Goal: Use online tool/utility: Utilize a website feature to perform a specific function

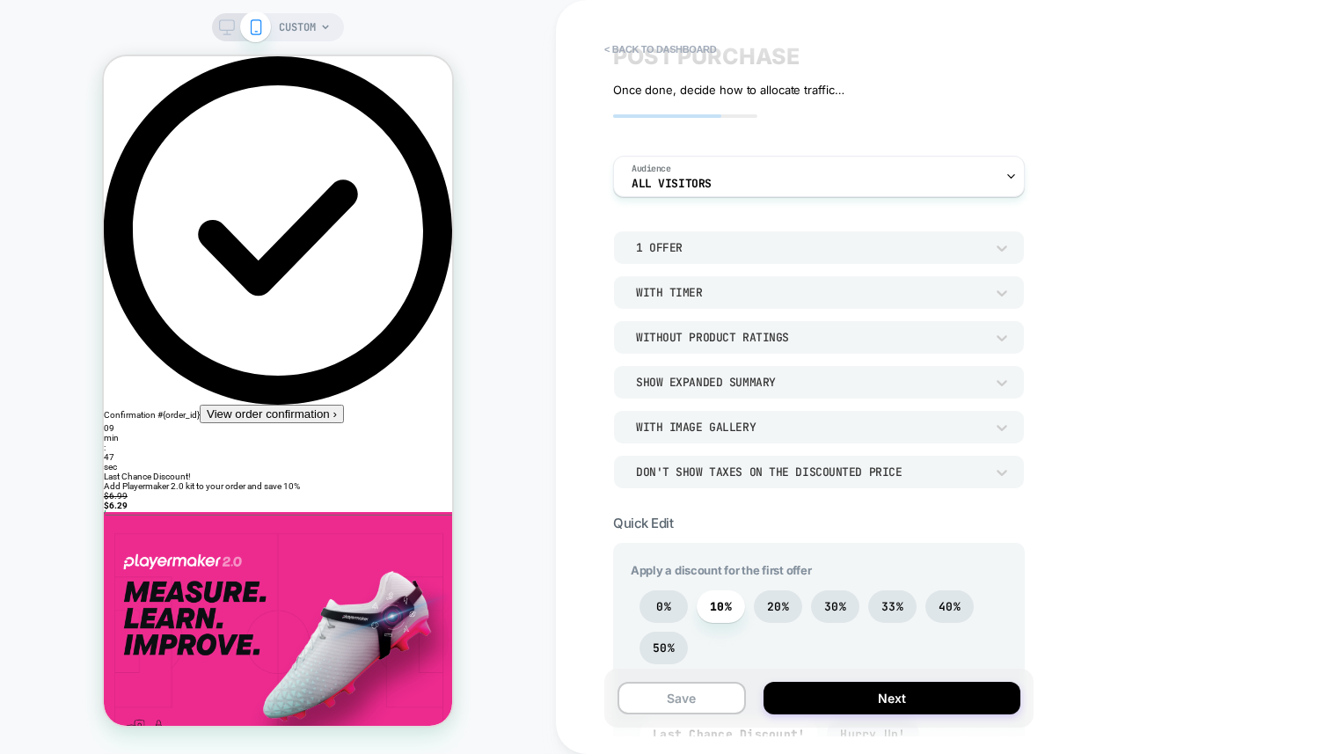
scroll to position [65, 0]
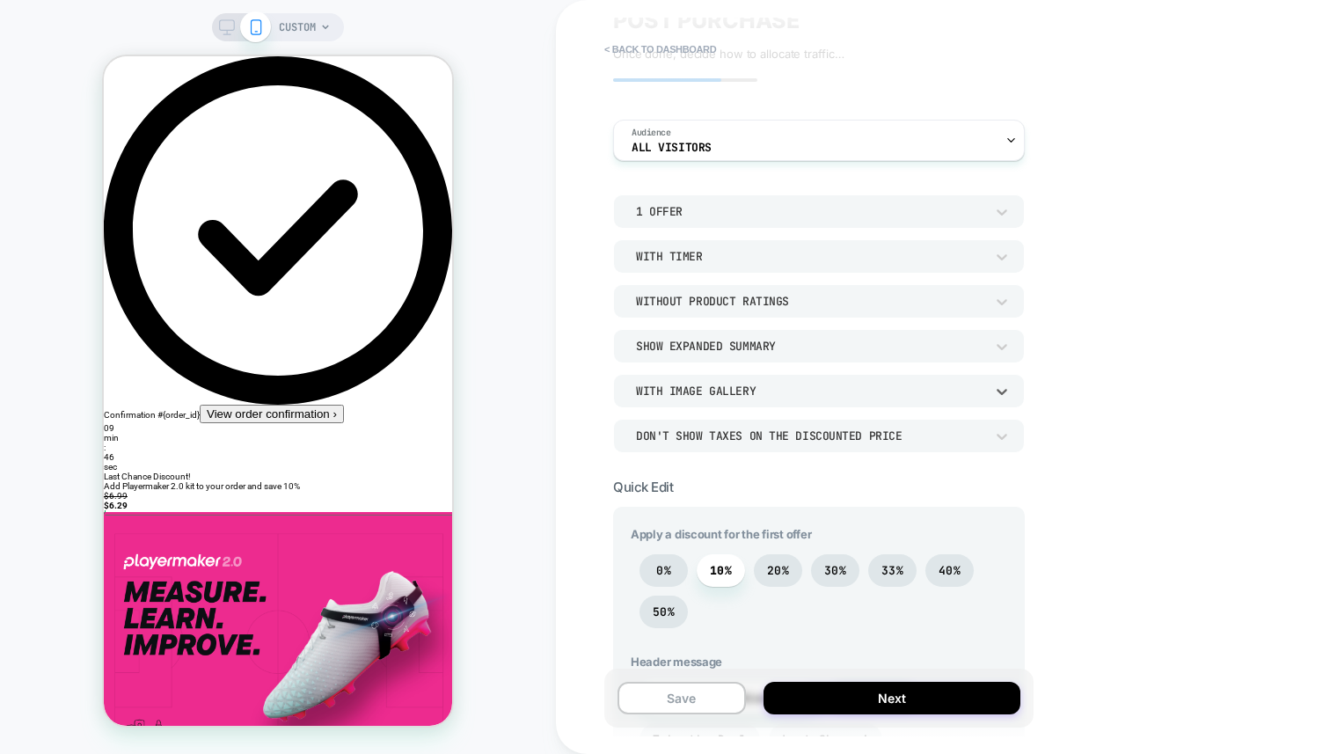
click at [834, 399] on div "With Image Gallery" at bounding box center [810, 391] width 366 height 18
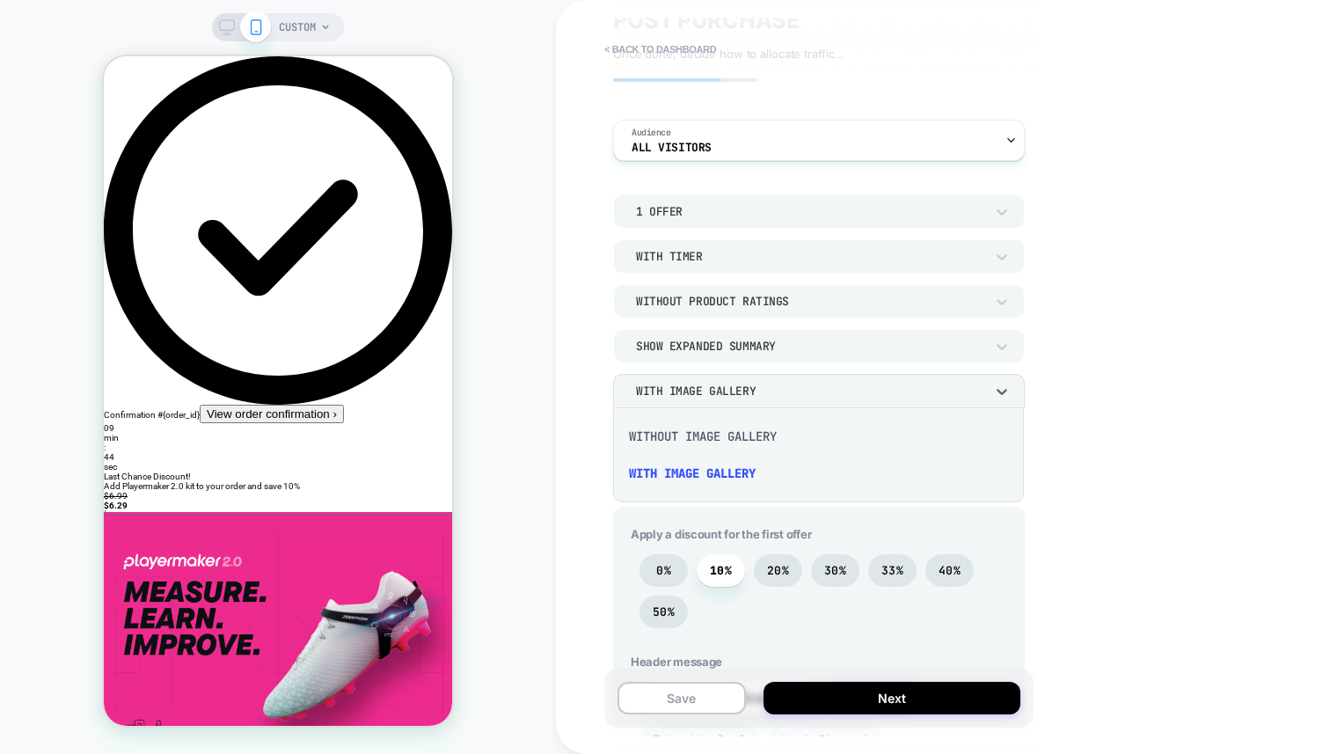
click at [834, 399] on div at bounding box center [665, 377] width 1330 height 754
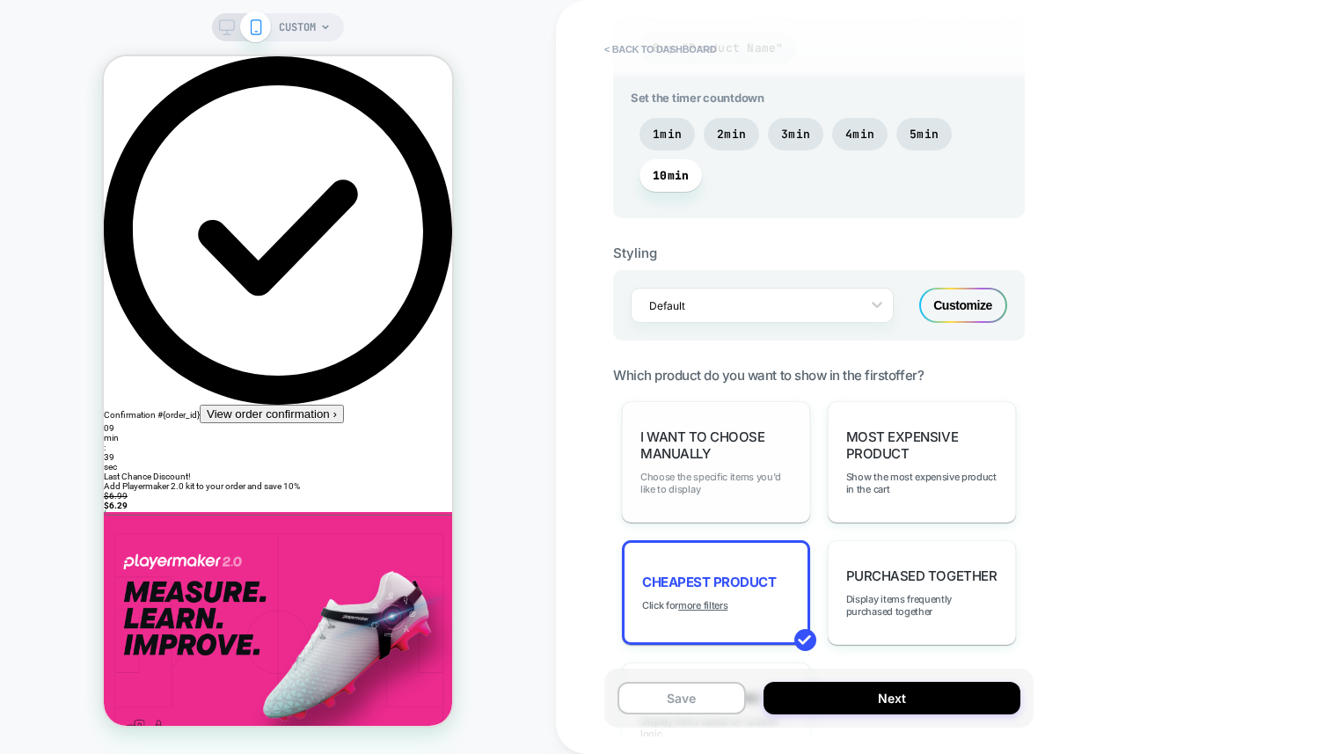
scroll to position [944, 0]
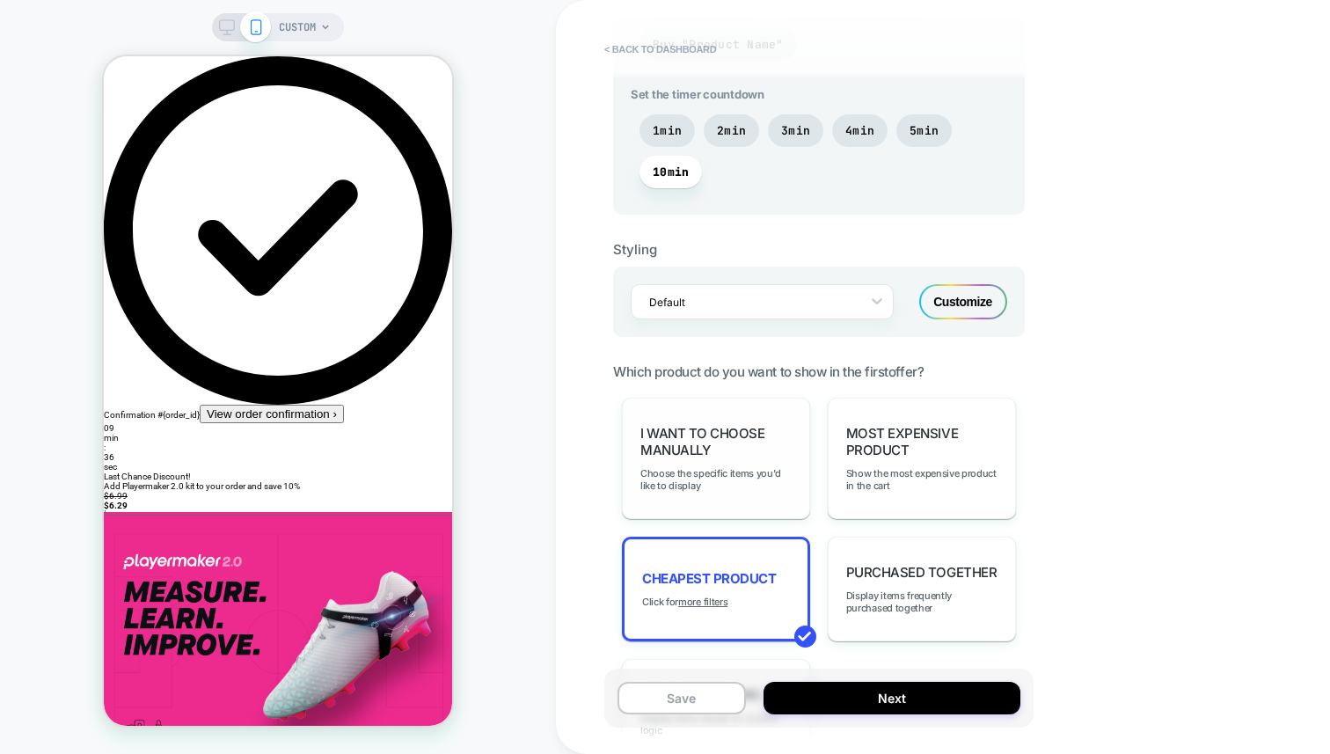
click at [753, 453] on span "I want to choose manually" at bounding box center [715, 441] width 151 height 33
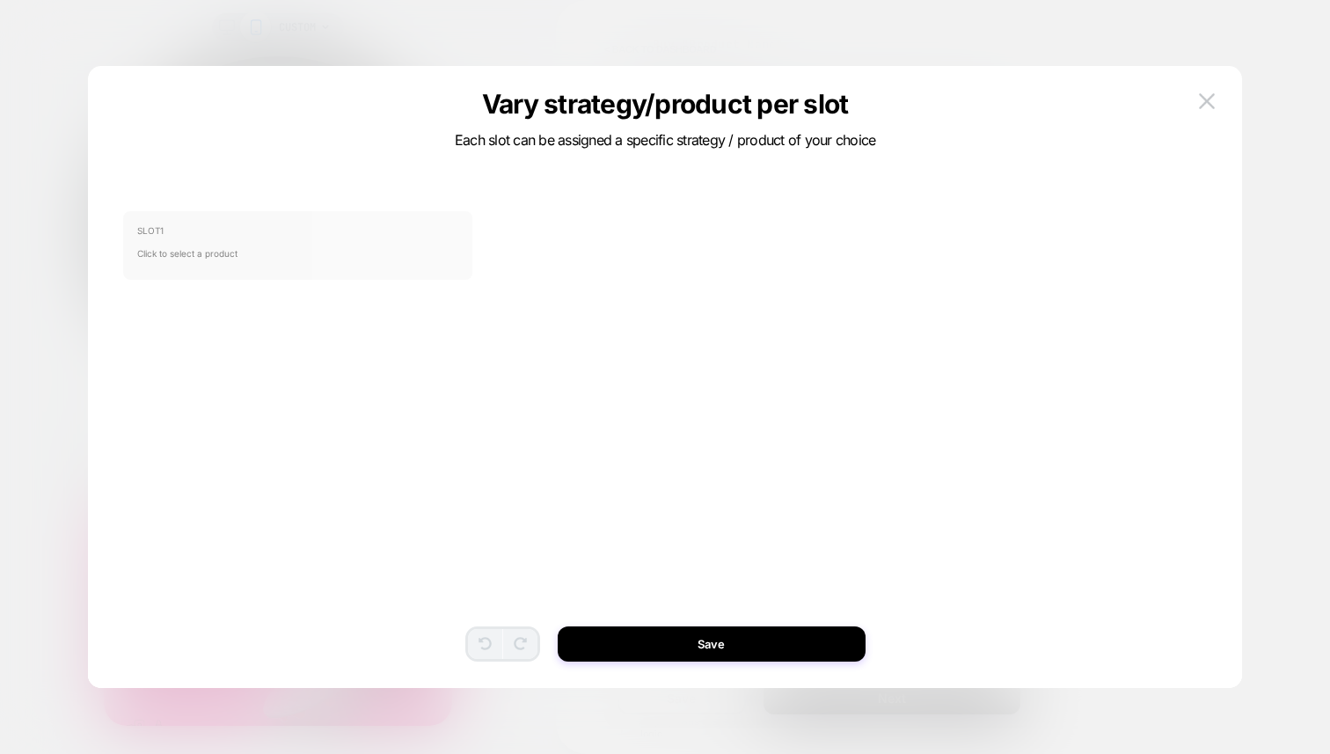
click at [303, 239] on span "Click to select a product" at bounding box center [298, 253] width 322 height 35
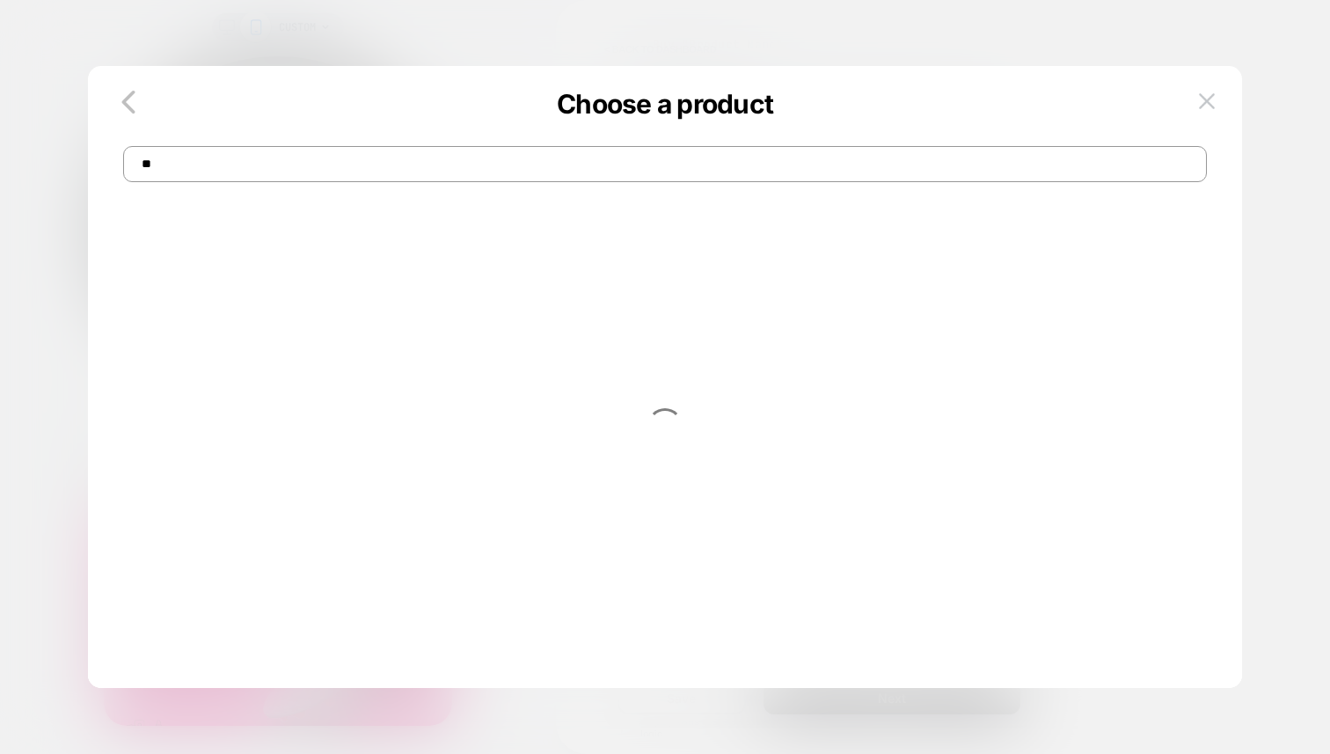
type input "*"
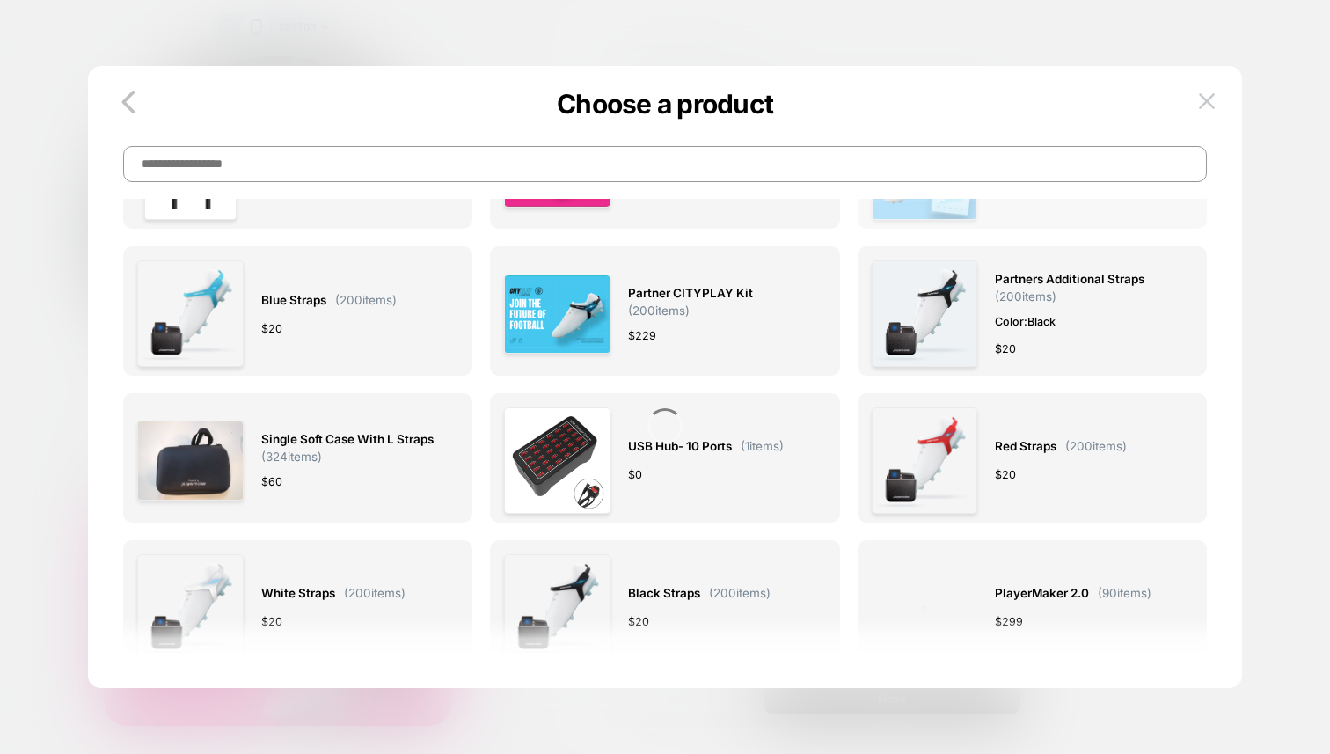
scroll to position [571, 0]
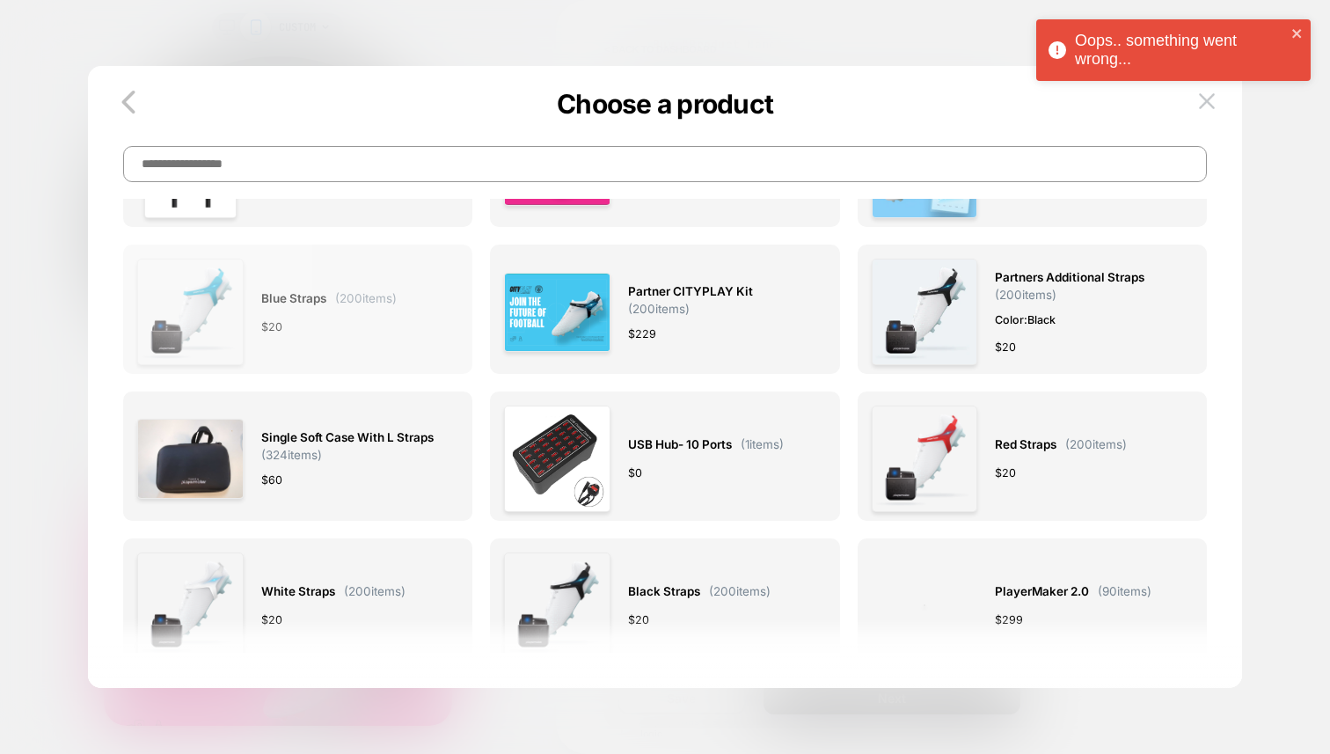
click at [354, 345] on div "Blue straps ( 200 items) $ 20" at bounding box center [328, 312] width 135 height 106
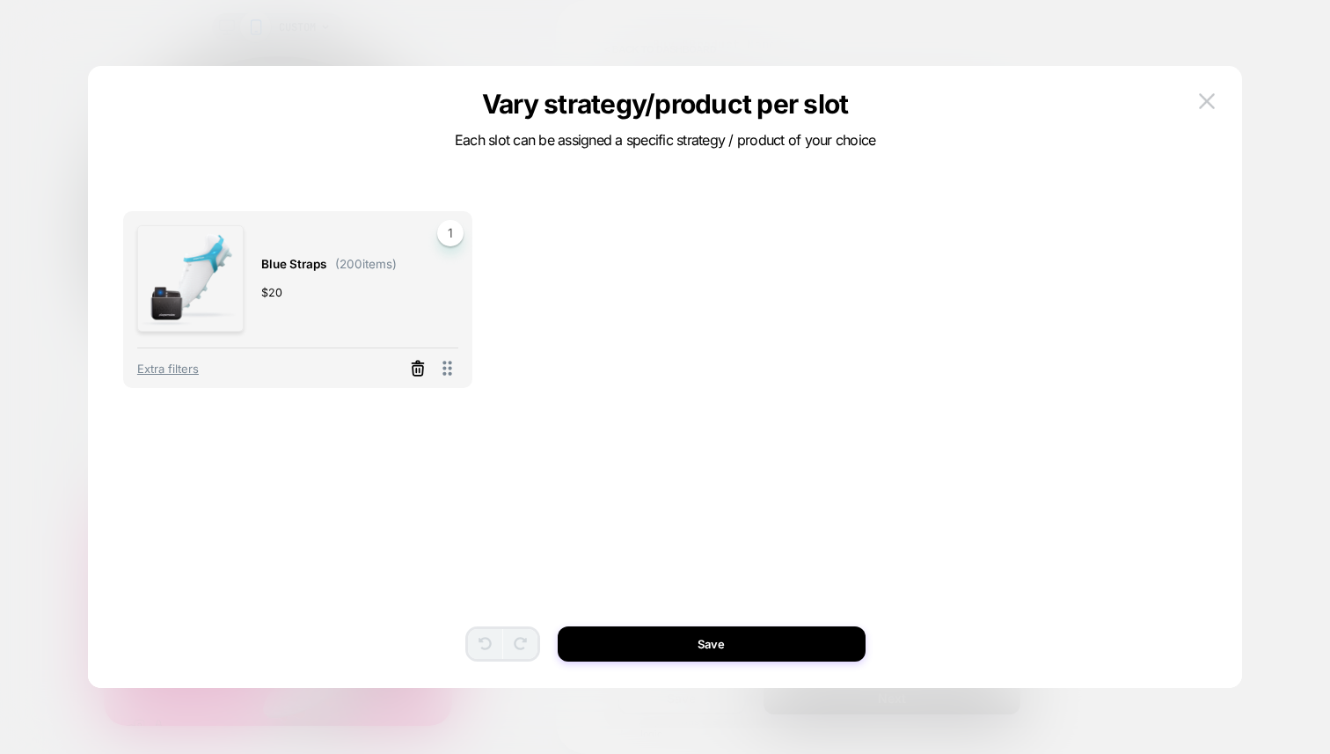
click at [415, 366] on icon at bounding box center [418, 371] width 11 height 10
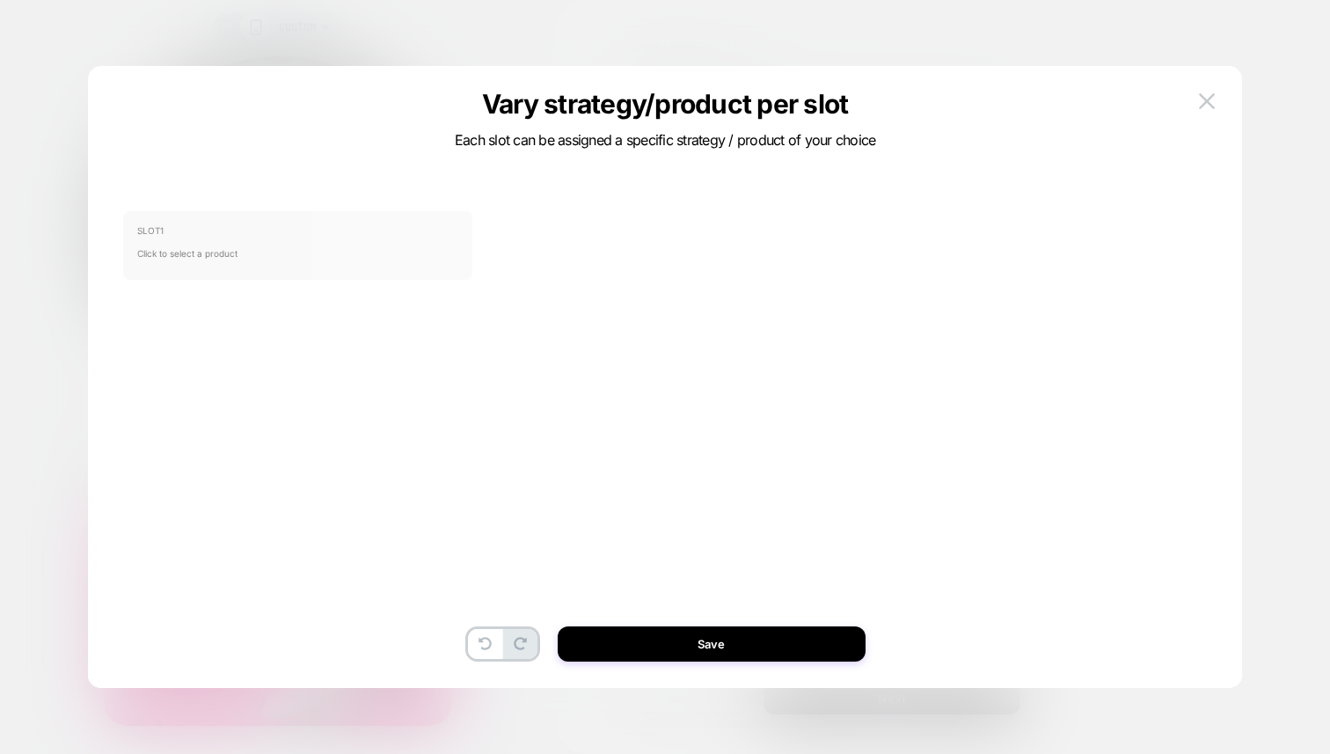
click at [283, 245] on span "Click to select a product" at bounding box center [298, 253] width 322 height 35
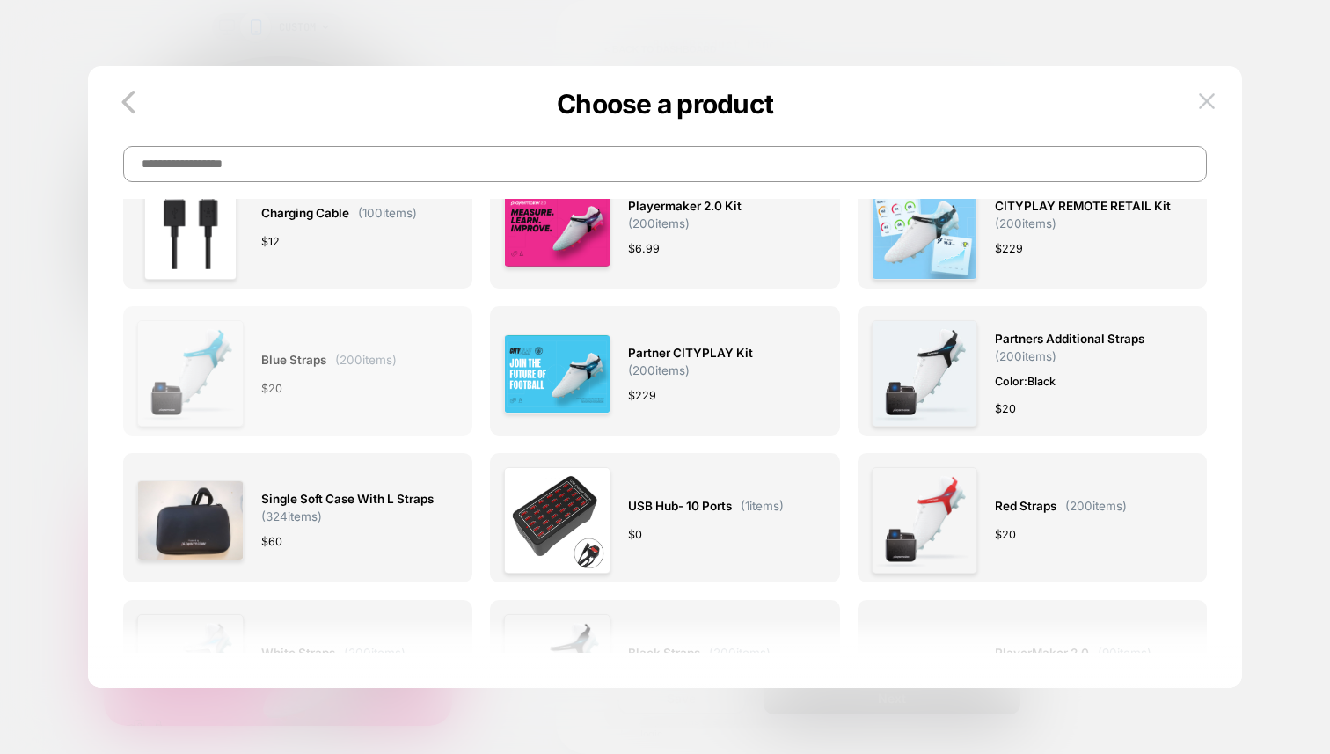
scroll to position [512, 0]
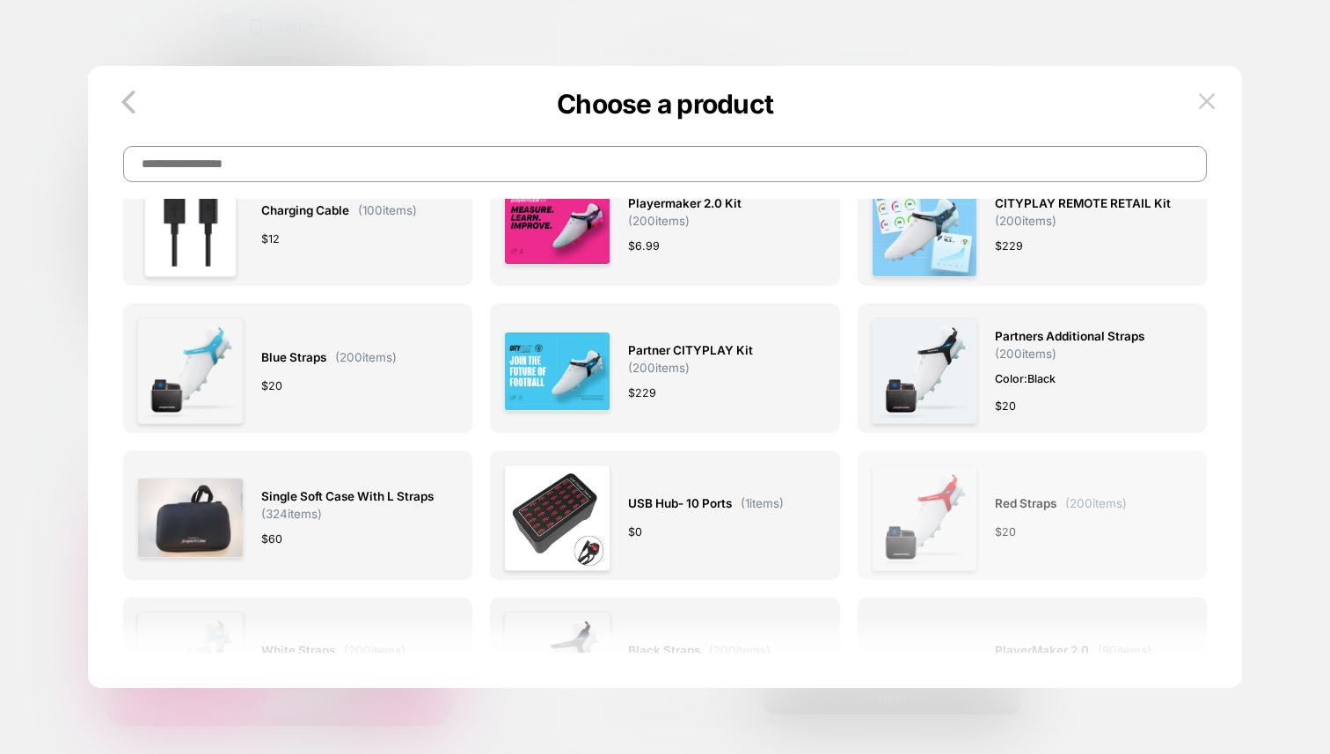
click at [1046, 479] on div "Red straps ( 200 items) $ 20" at bounding box center [1061, 517] width 132 height 106
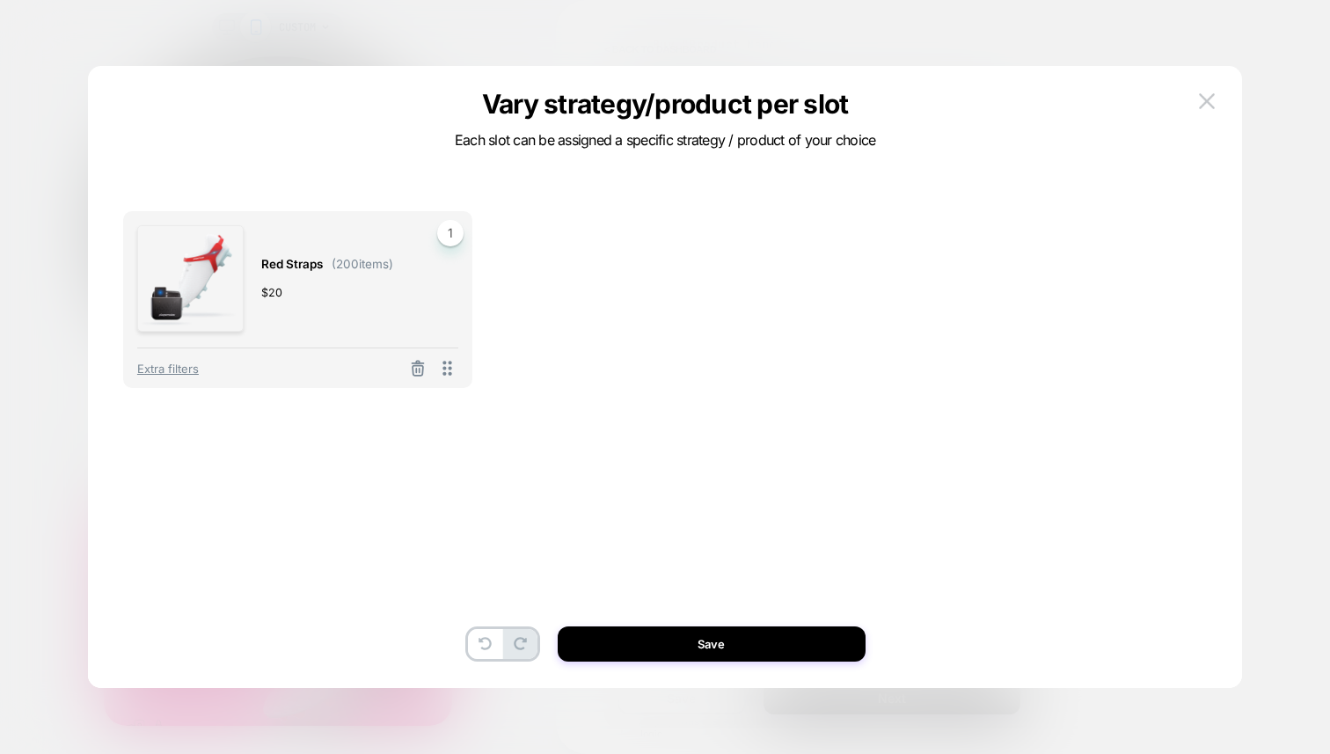
click at [593, 586] on div "Red straps ( 200 items) $ 20 1 Extra filters To pick up a draggable item, press…" at bounding box center [665, 403] width 1084 height 534
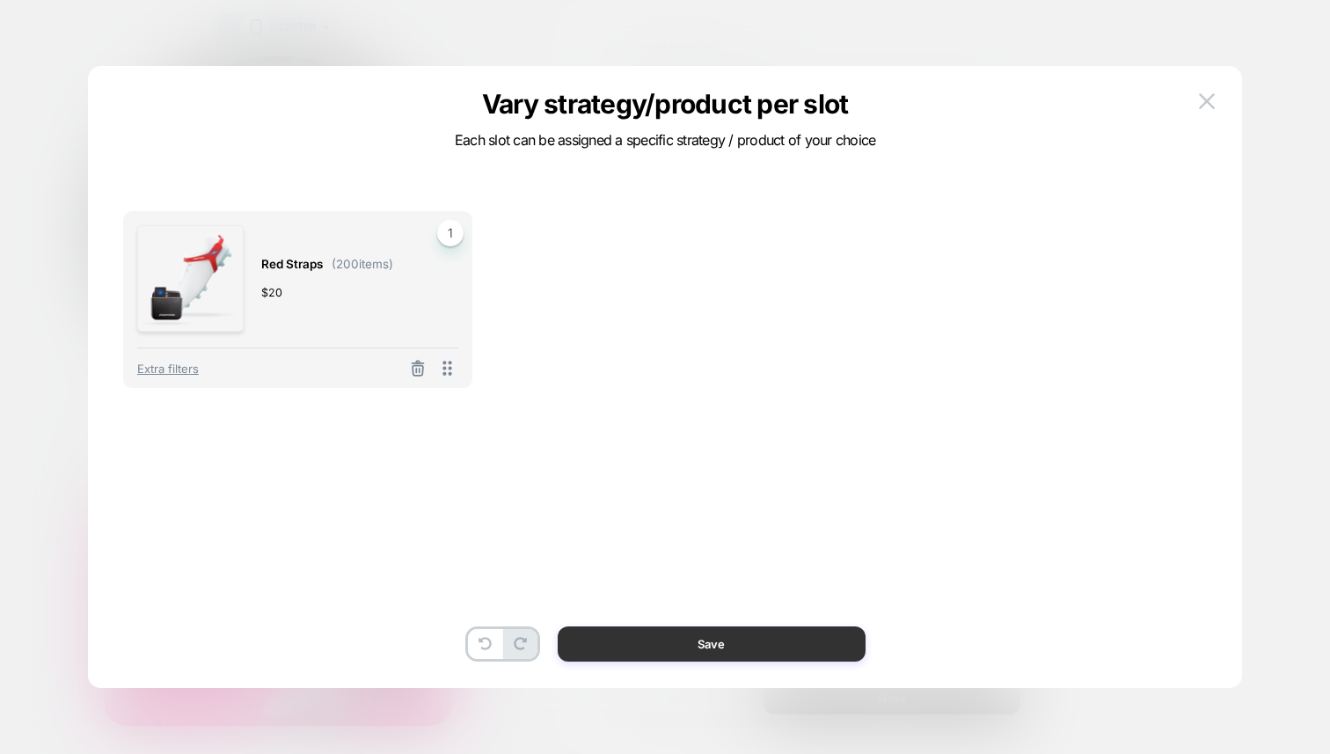
click at [829, 643] on button "Save" at bounding box center [712, 643] width 308 height 35
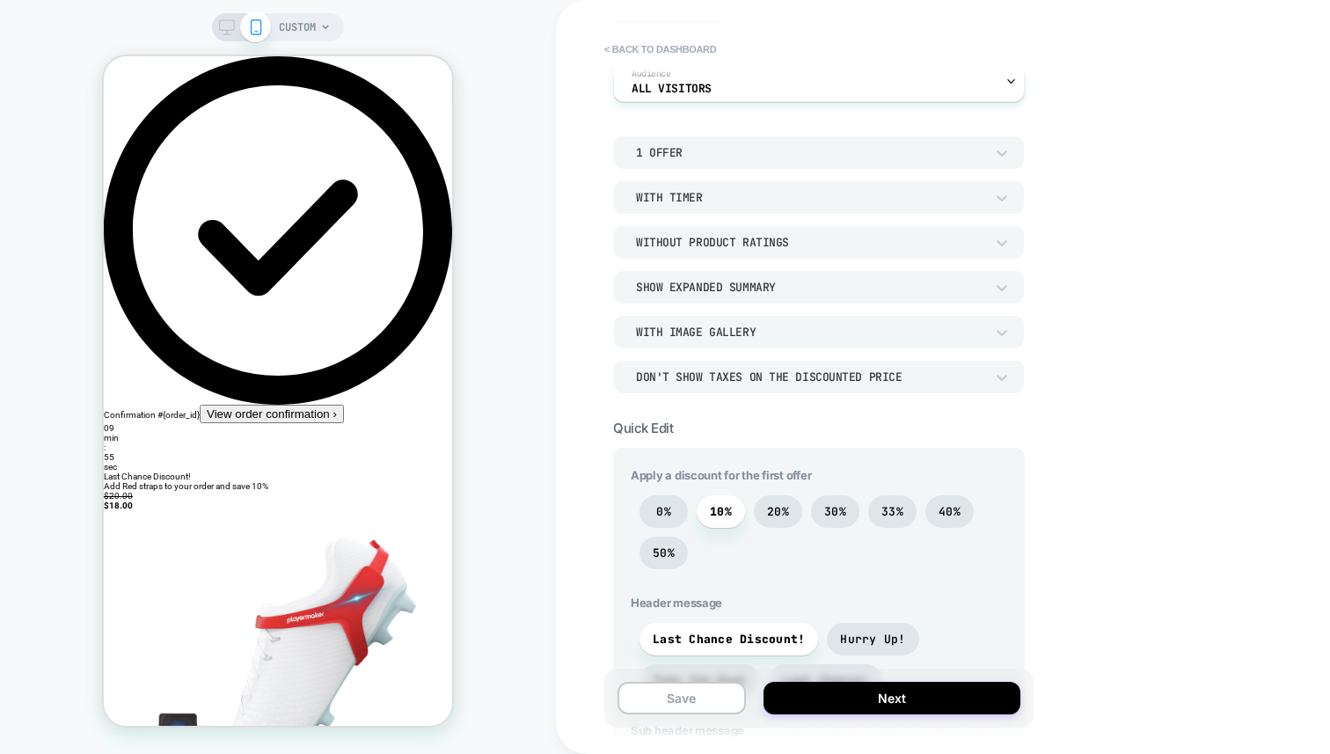
scroll to position [156, 0]
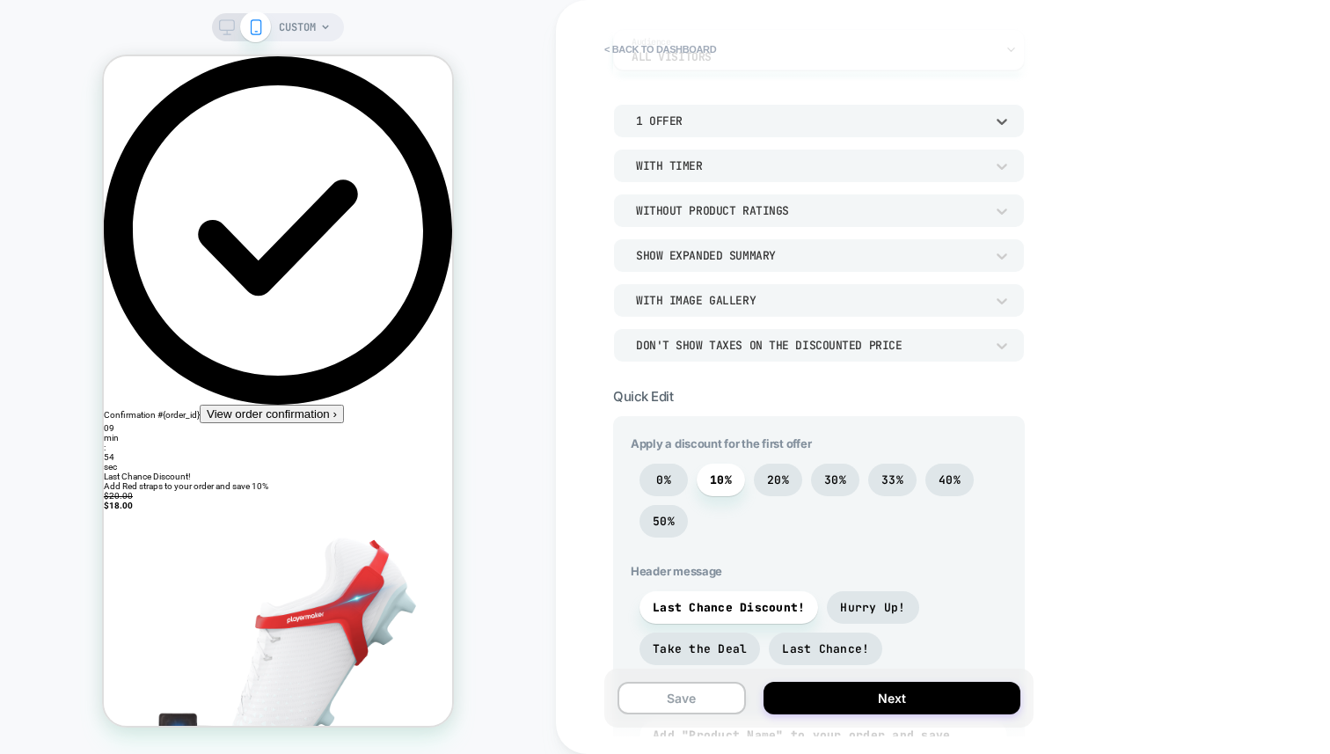
click at [824, 131] on div "1 Offer" at bounding box center [819, 120] width 412 height 33
click at [646, 205] on div "2 Offers" at bounding box center [818, 203] width 397 height 37
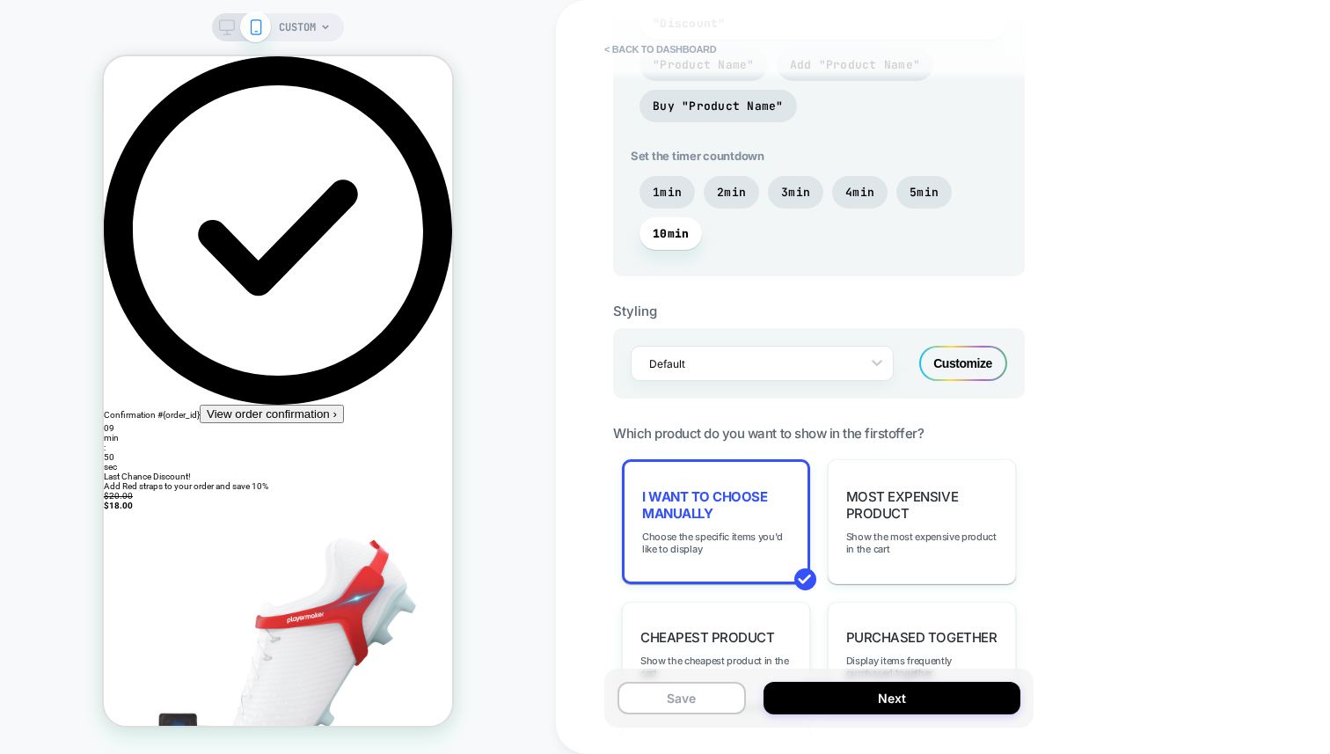
scroll to position [1012, 0]
click at [756, 491] on span "I want to choose manually" at bounding box center [716, 502] width 148 height 33
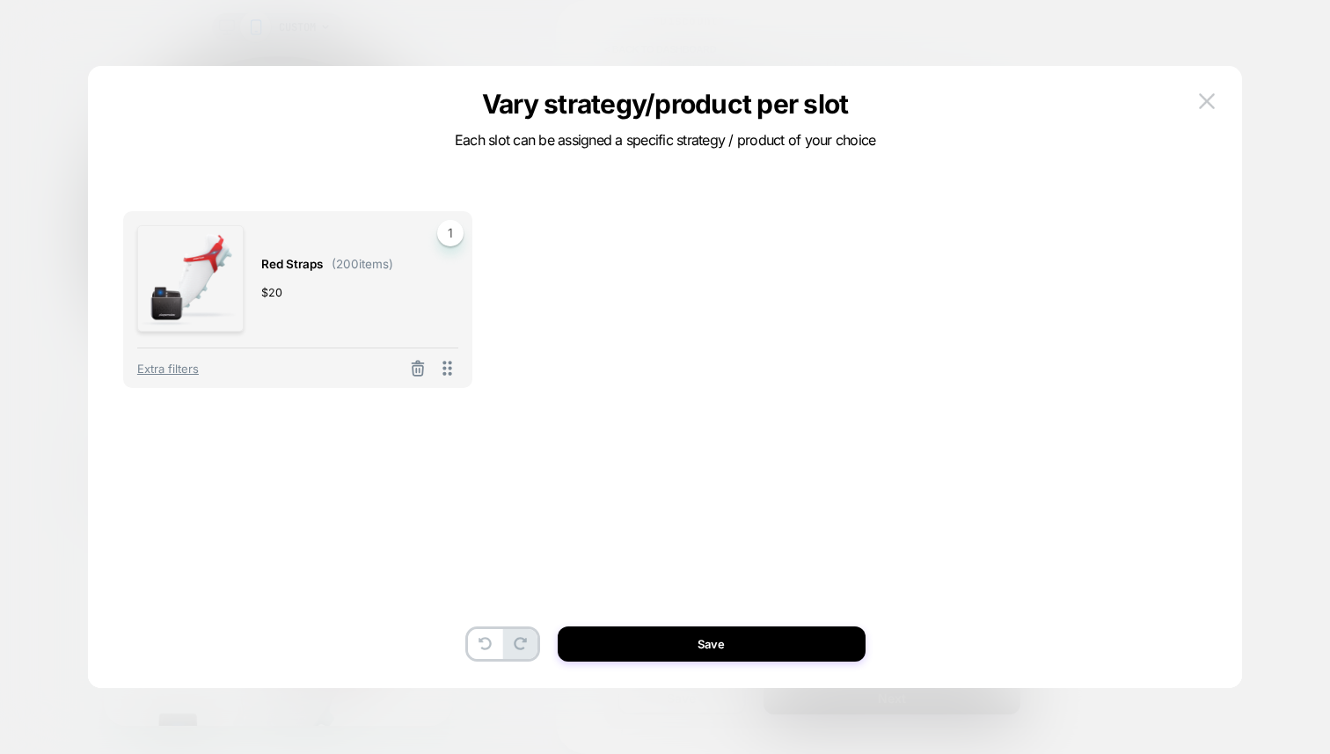
click at [451, 237] on span "1" at bounding box center [450, 233] width 26 height 26
click at [321, 470] on div "Red straps ( 200 items) $ 20 1 Extra filters To pick up a draggable item, press…" at bounding box center [665, 403] width 1084 height 534
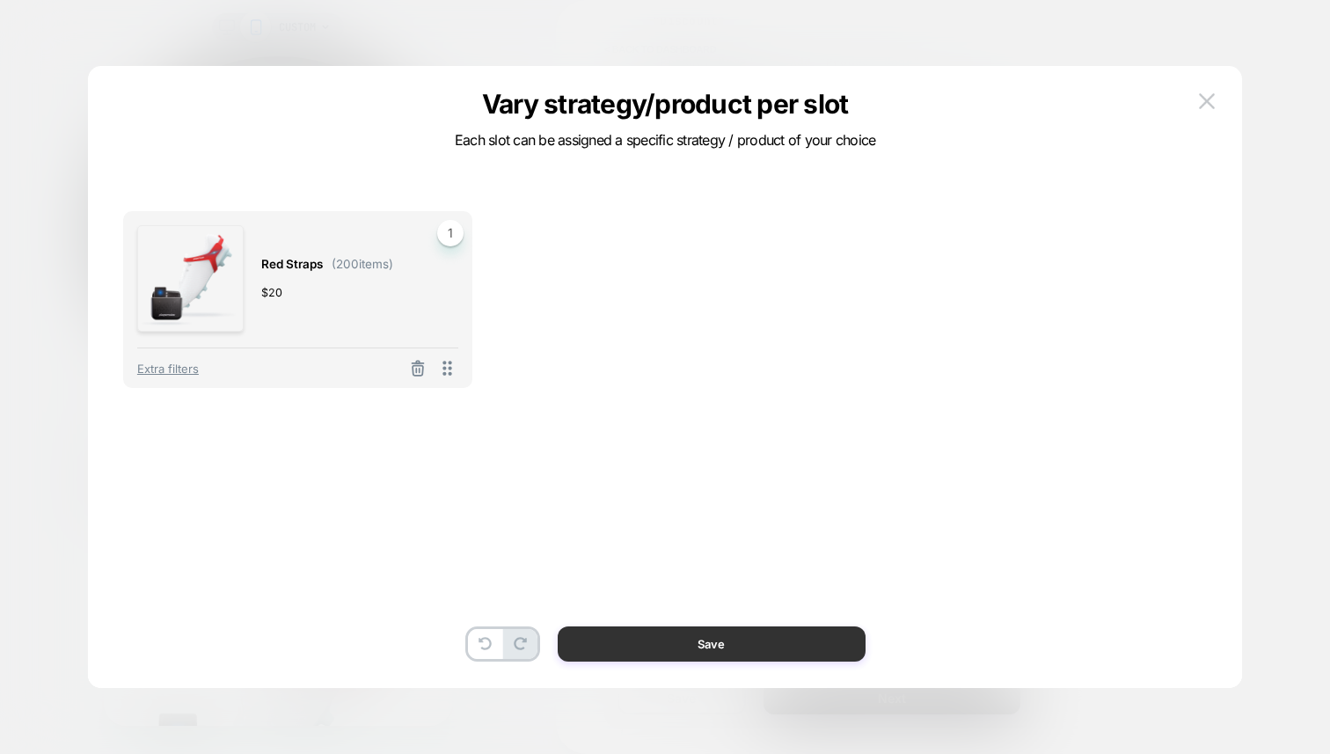
click at [620, 640] on button "Save" at bounding box center [712, 643] width 308 height 35
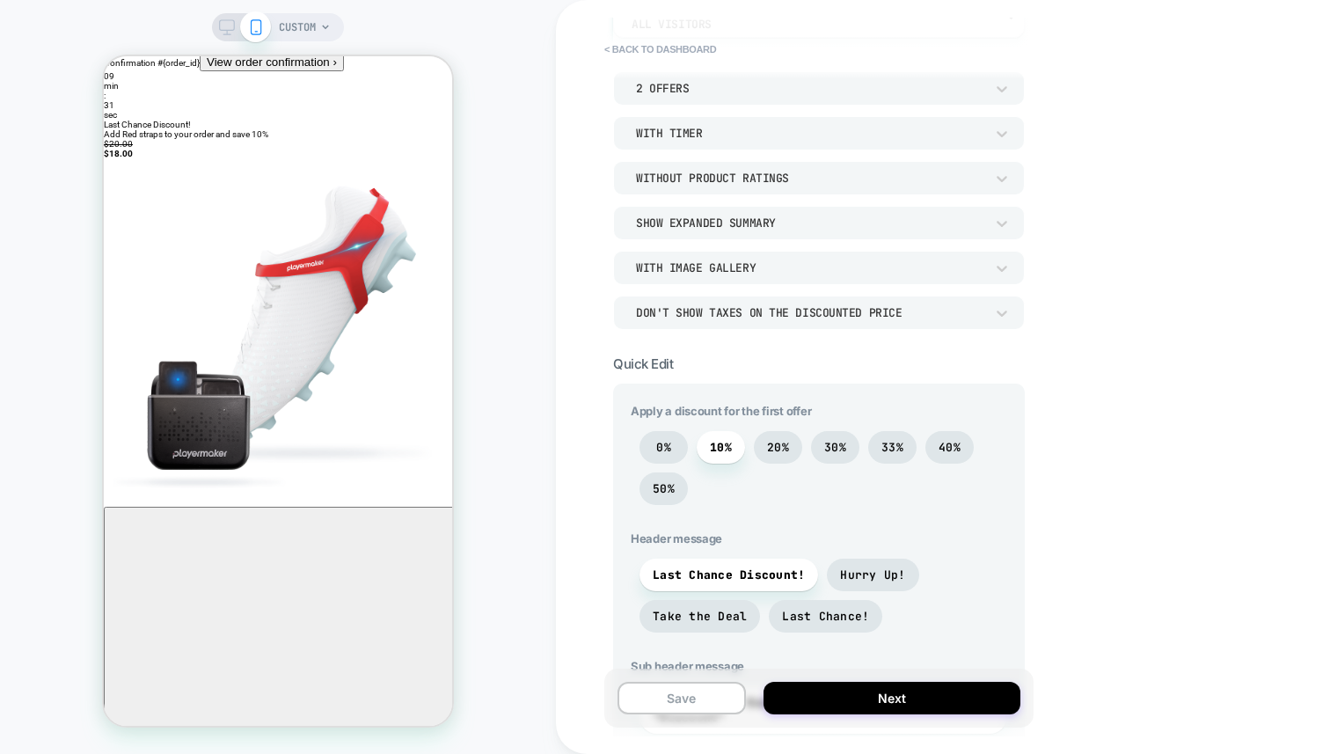
scroll to position [355, 0]
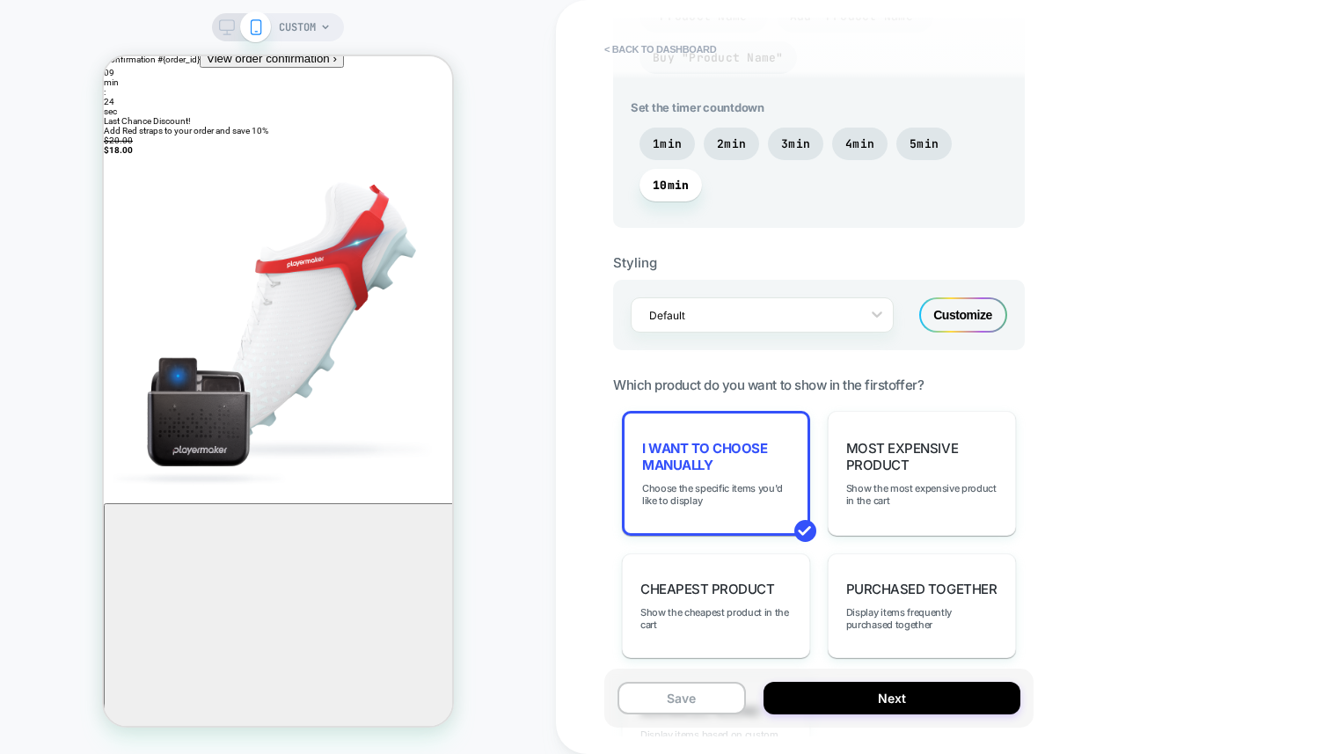
scroll to position [943, 0]
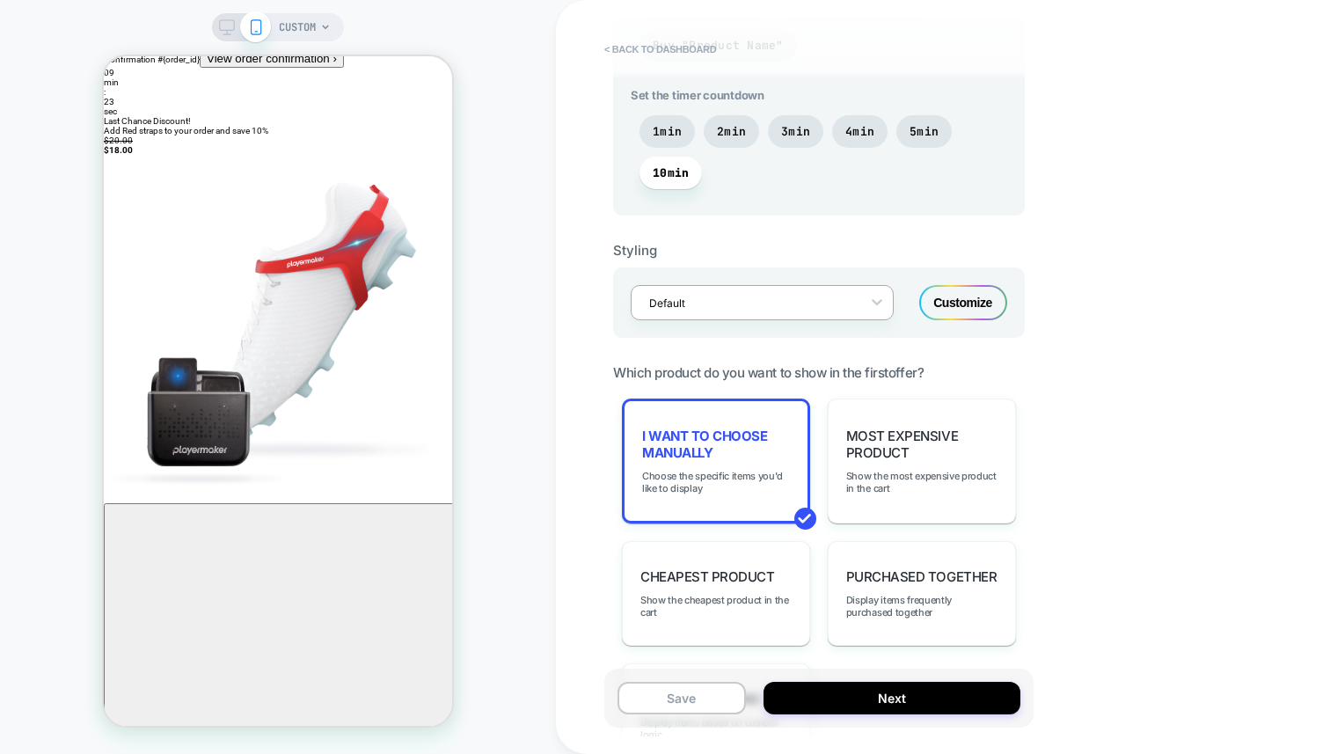
click at [851, 312] on div "Default" at bounding box center [750, 303] width 221 height 24
click at [856, 368] on span "Which product do you want to show in the first offer?" at bounding box center [768, 372] width 310 height 17
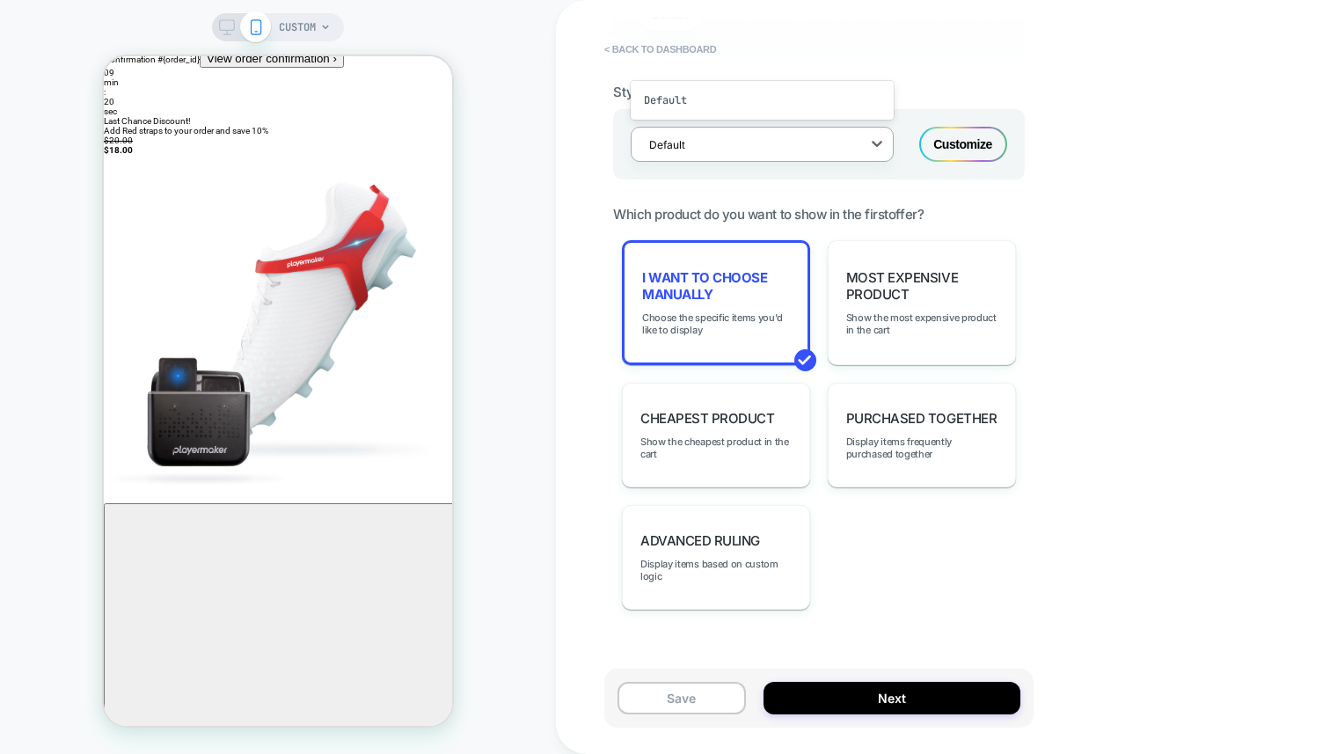
scroll to position [1103, 0]
click at [893, 463] on div "Purchased Together Display items frequently purchased together" at bounding box center [922, 433] width 188 height 105
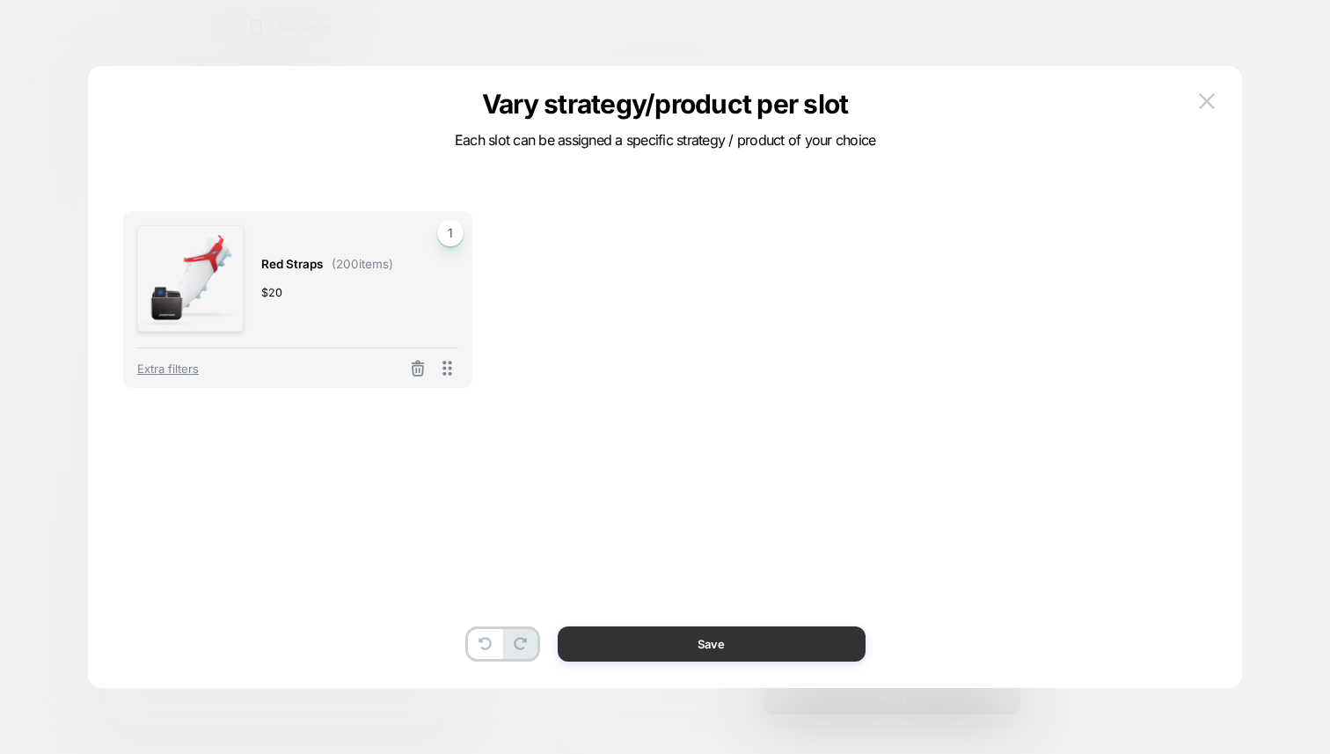
click at [665, 647] on button "Save" at bounding box center [712, 643] width 308 height 35
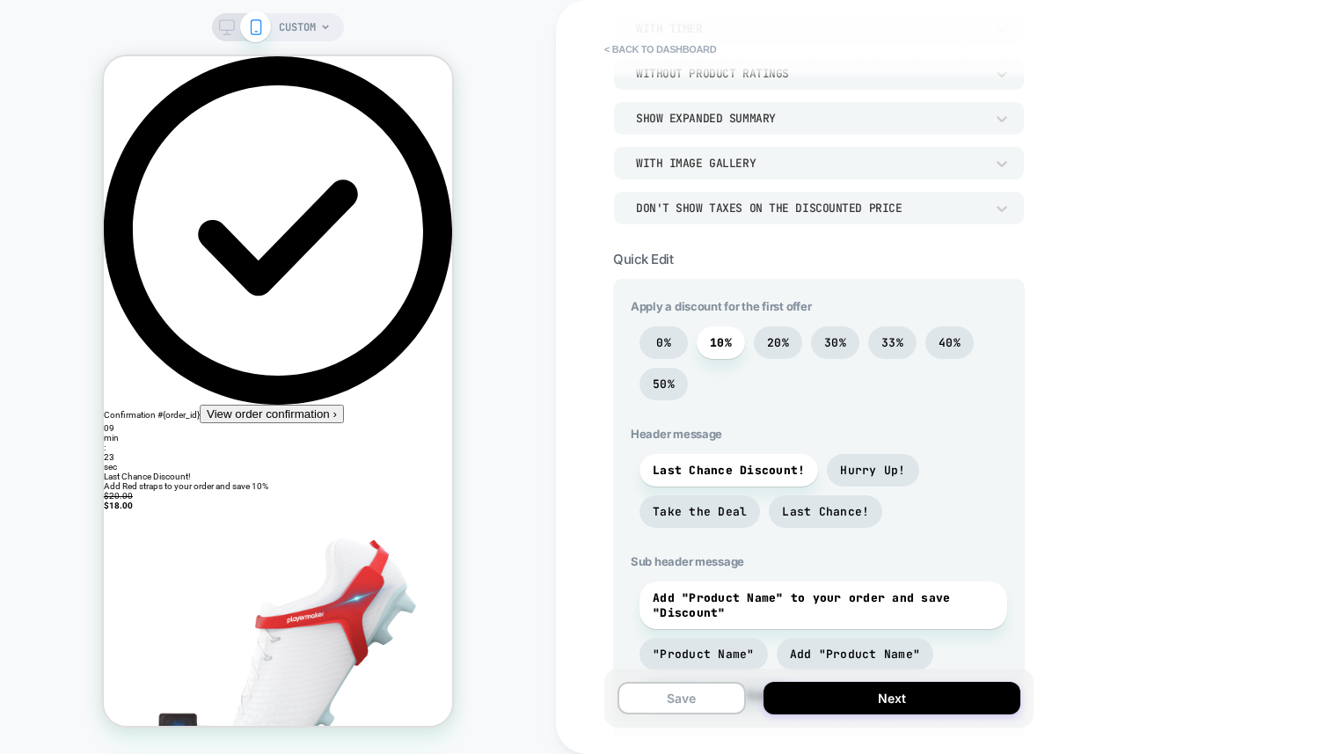
scroll to position [0, 0]
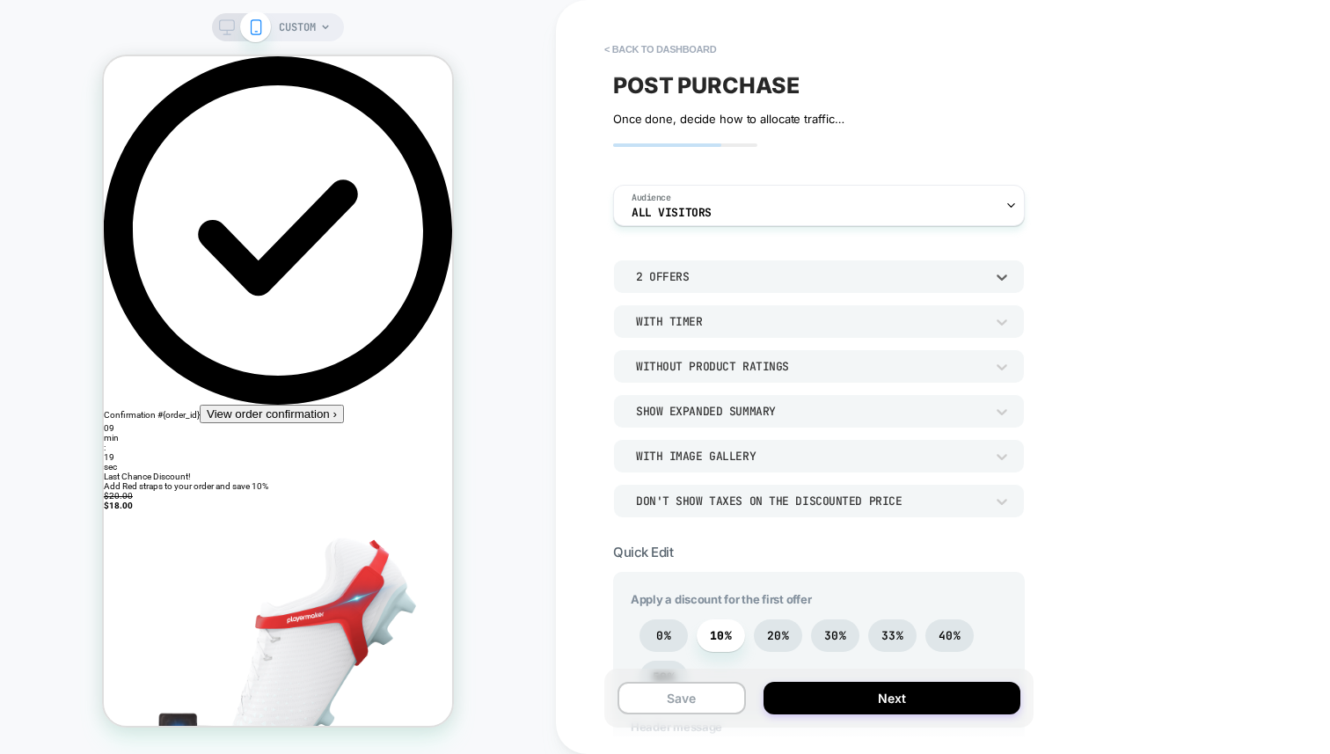
click at [810, 274] on div "2 Offers" at bounding box center [810, 276] width 348 height 15
click at [719, 321] on div "1 Offer" at bounding box center [818, 321] width 397 height 37
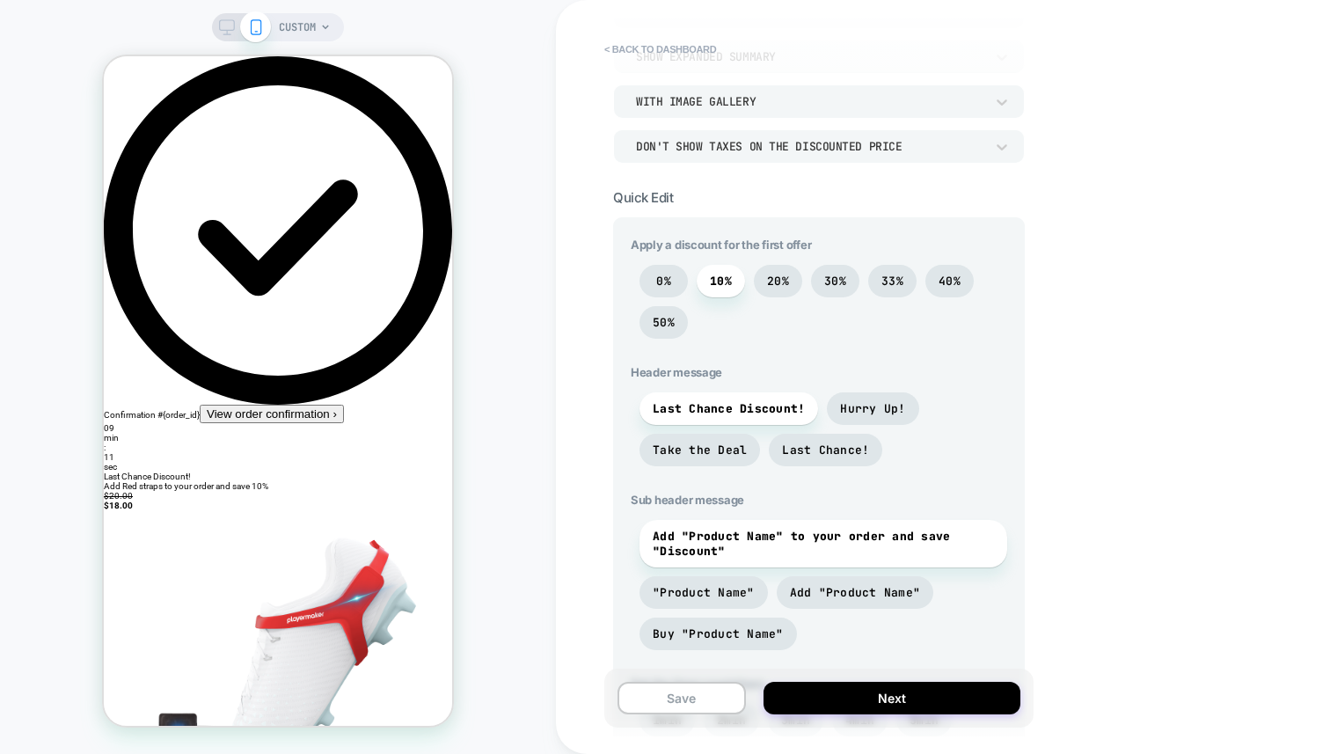
scroll to position [404, 0]
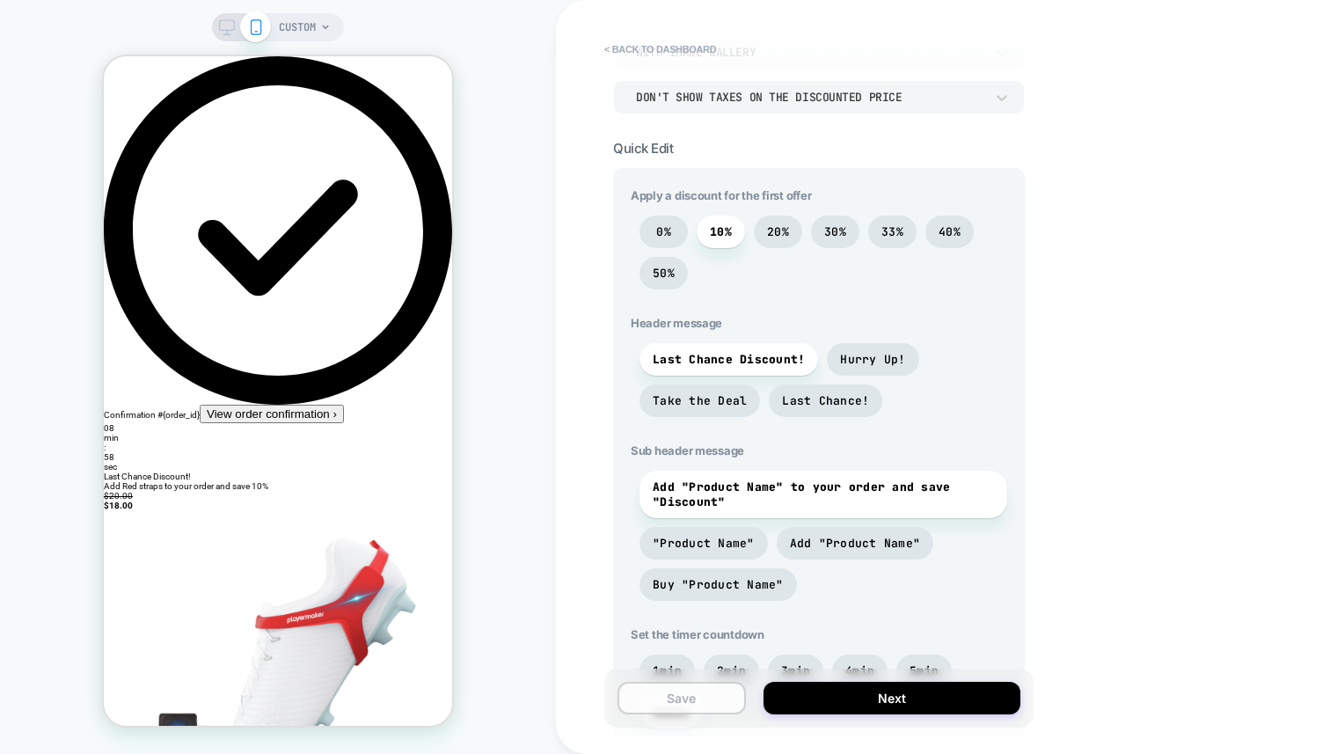
click at [703, 703] on button "Save" at bounding box center [681, 698] width 128 height 33
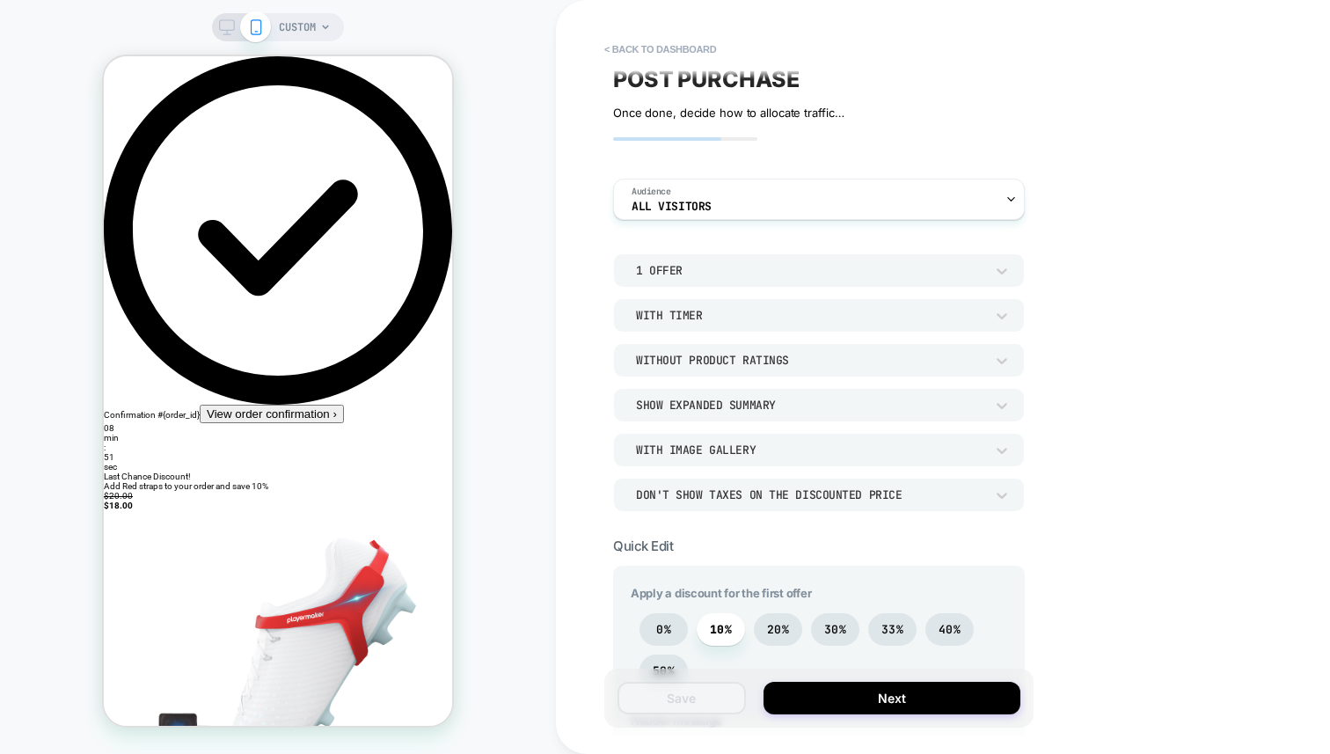
scroll to position [0, 0]
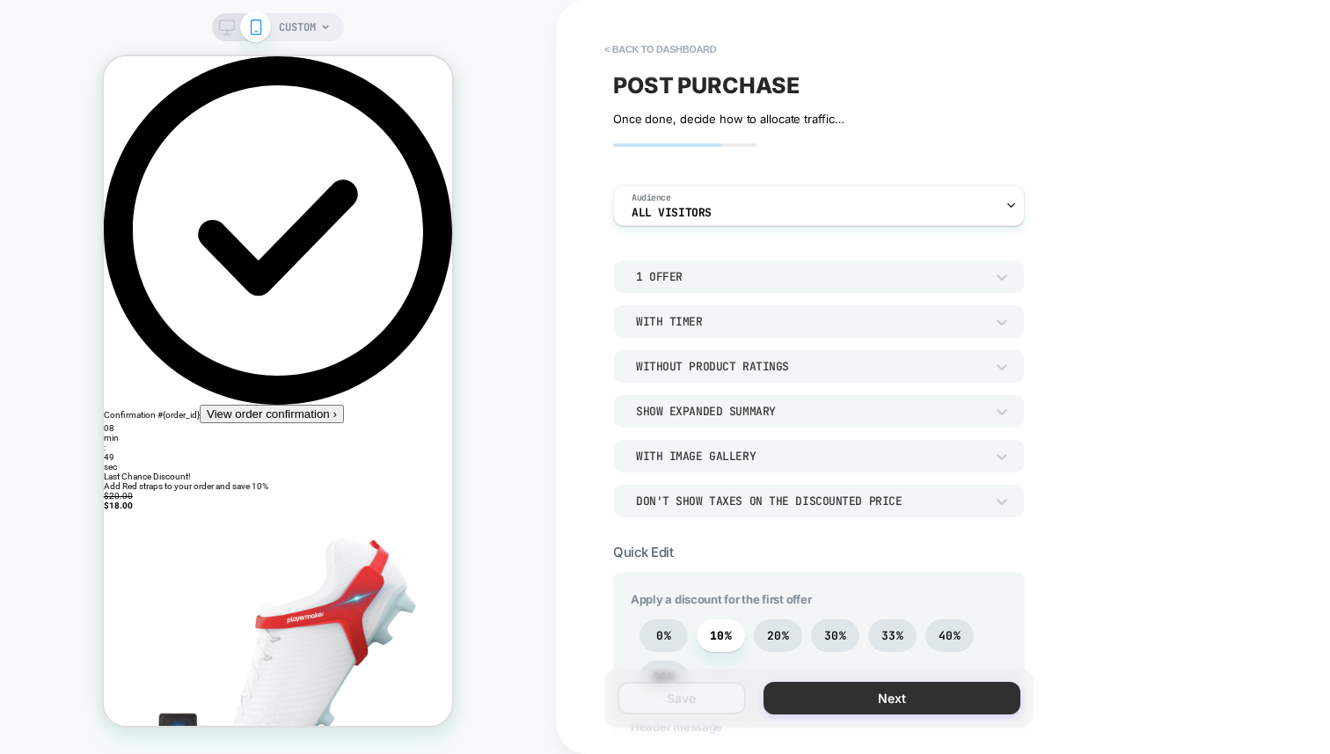
click at [897, 697] on button "Next" at bounding box center [891, 698] width 257 height 33
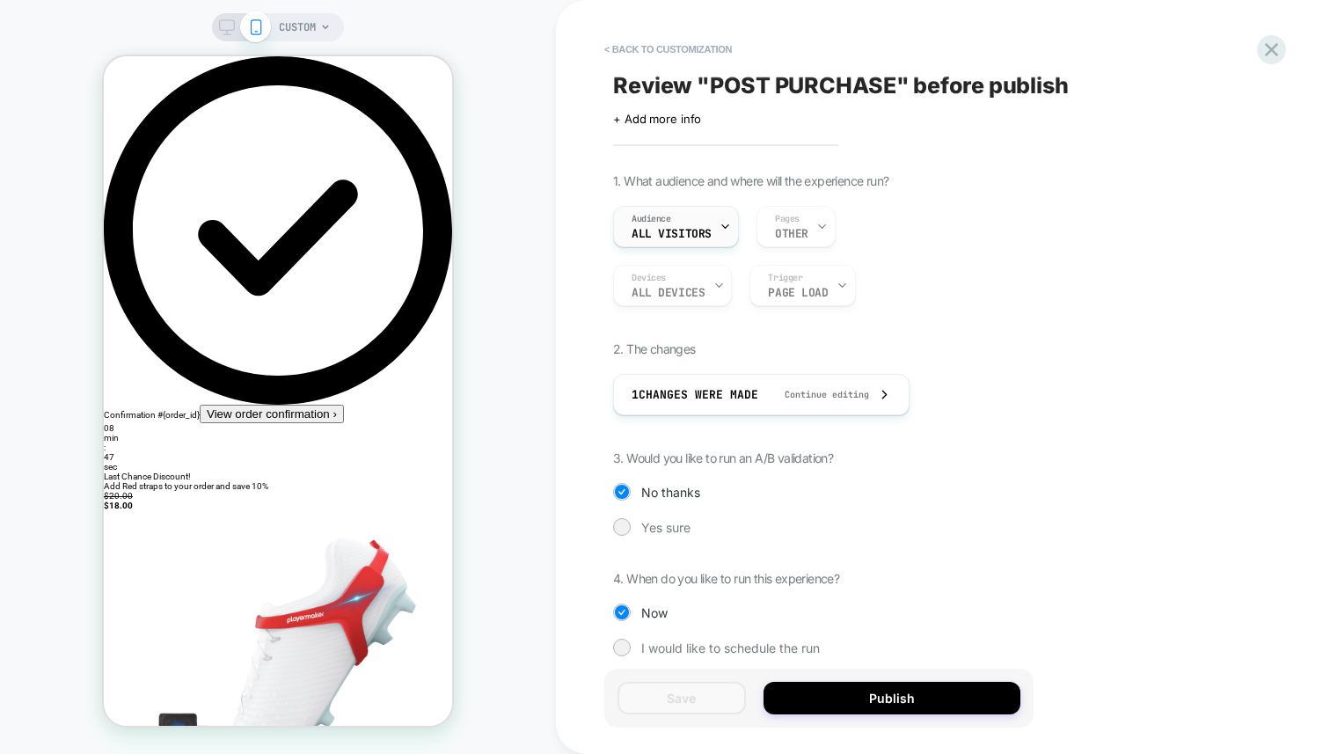
click at [698, 228] on span "All Visitors" at bounding box center [672, 234] width 80 height 12
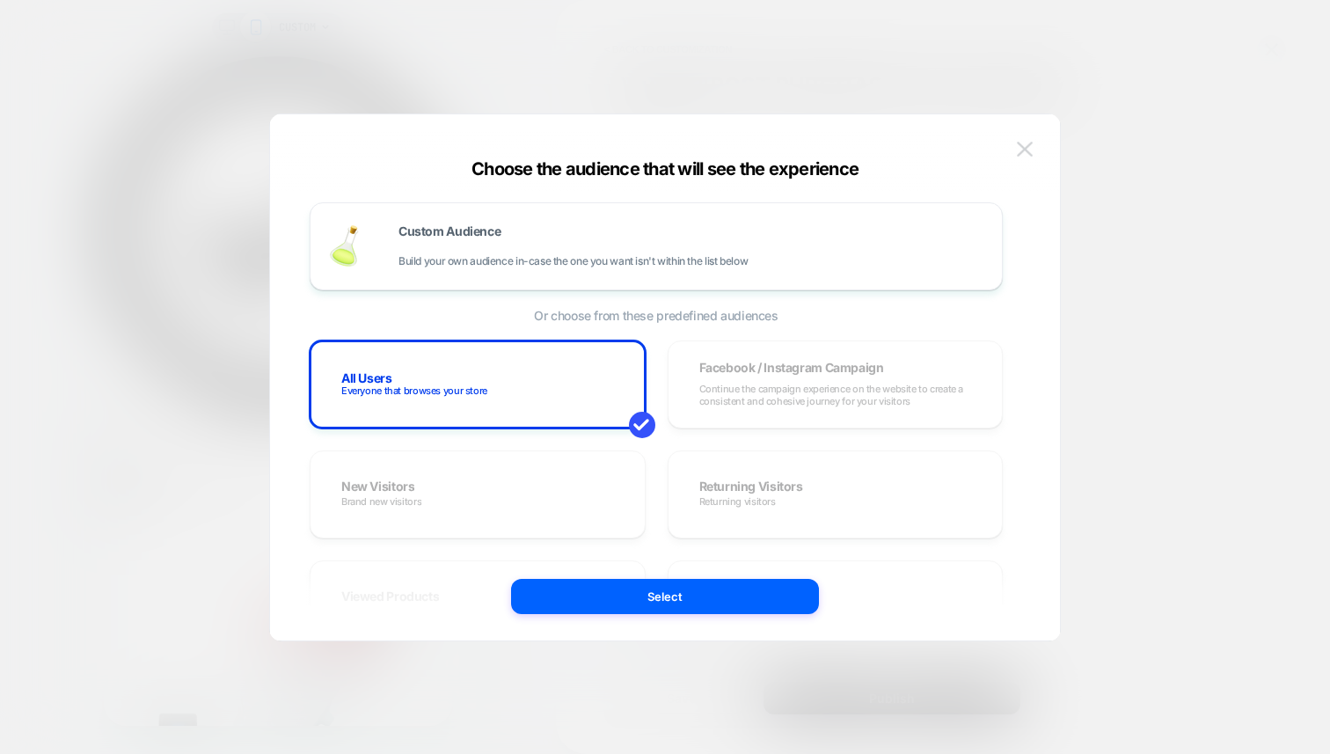
click at [1021, 147] on img at bounding box center [1025, 149] width 16 height 15
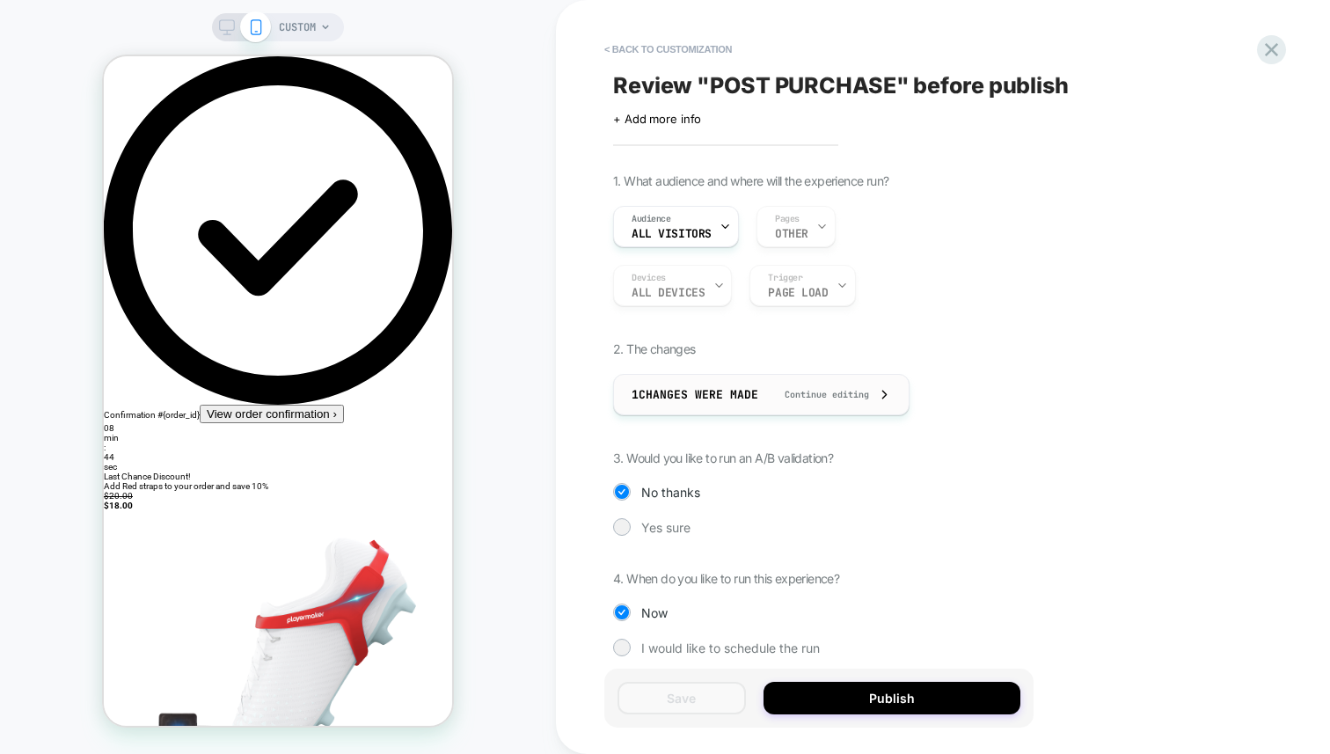
scroll to position [16, 0]
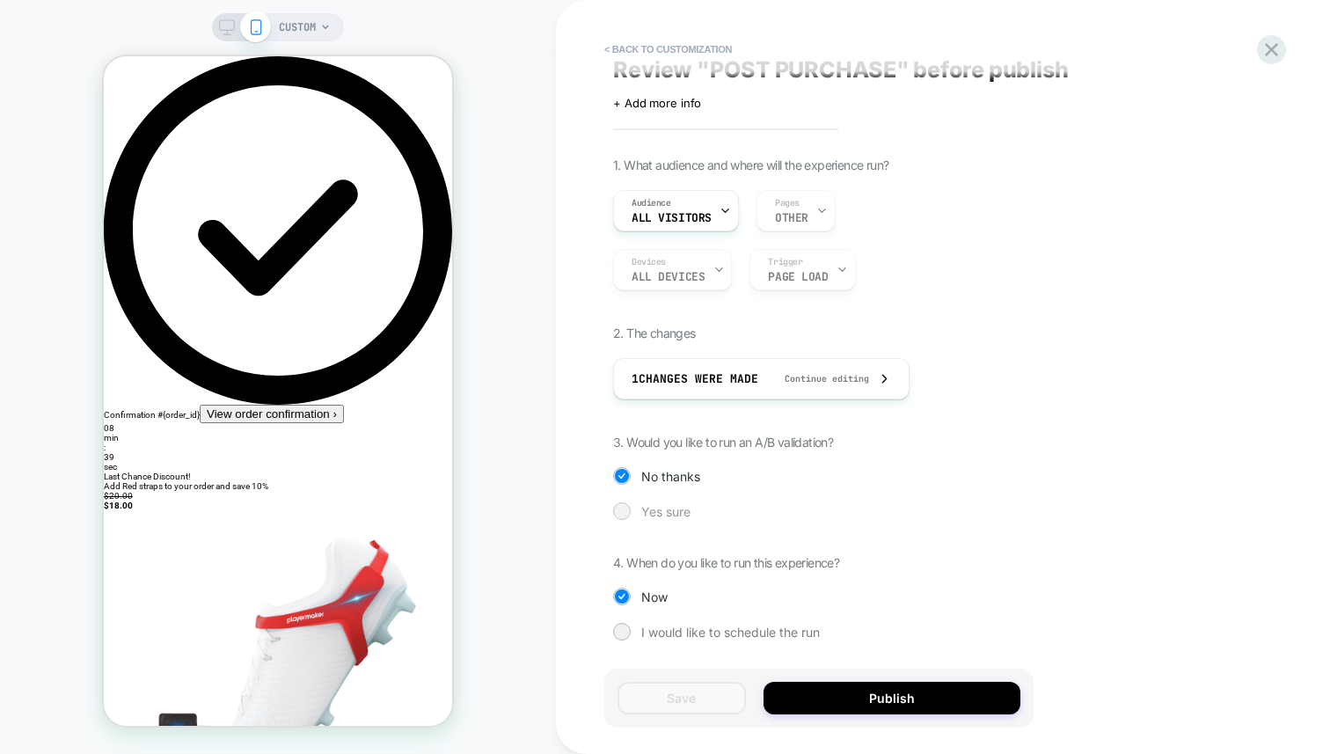
click at [666, 514] on span "Yes sure" at bounding box center [665, 511] width 49 height 15
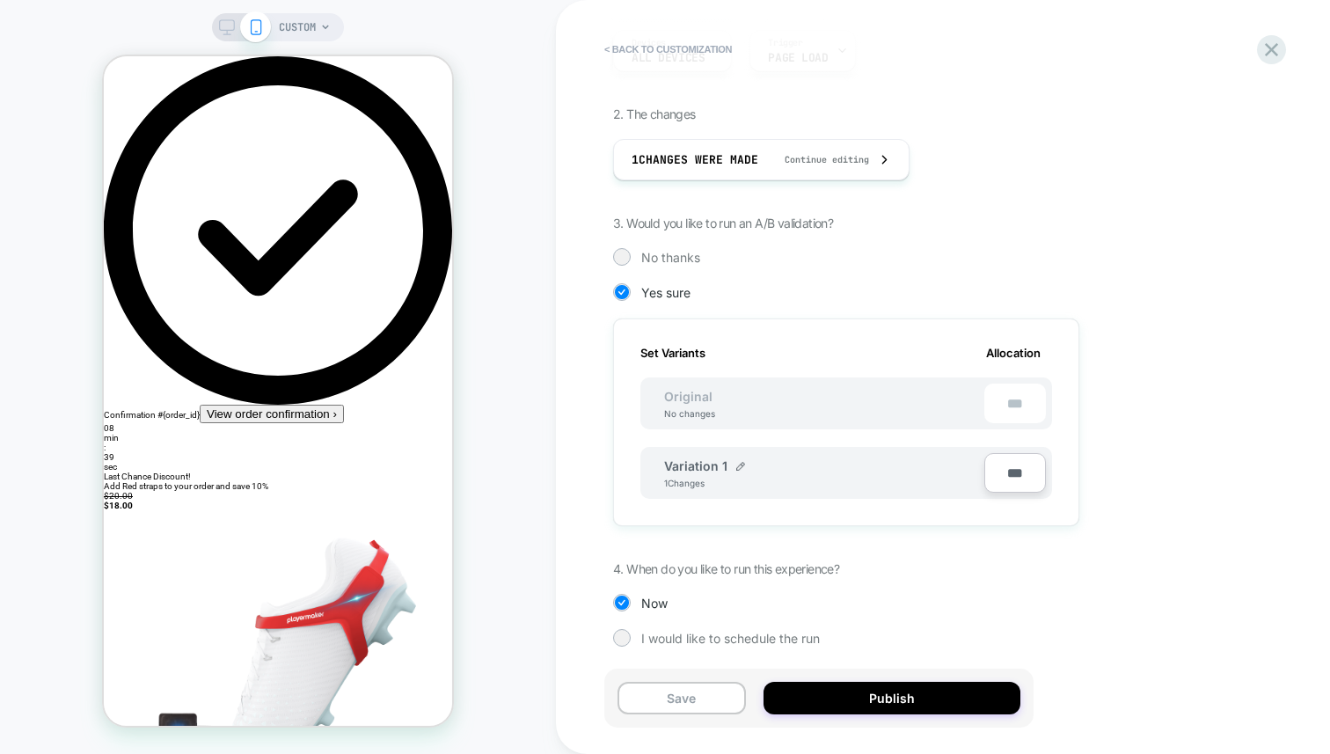
scroll to position [241, 0]
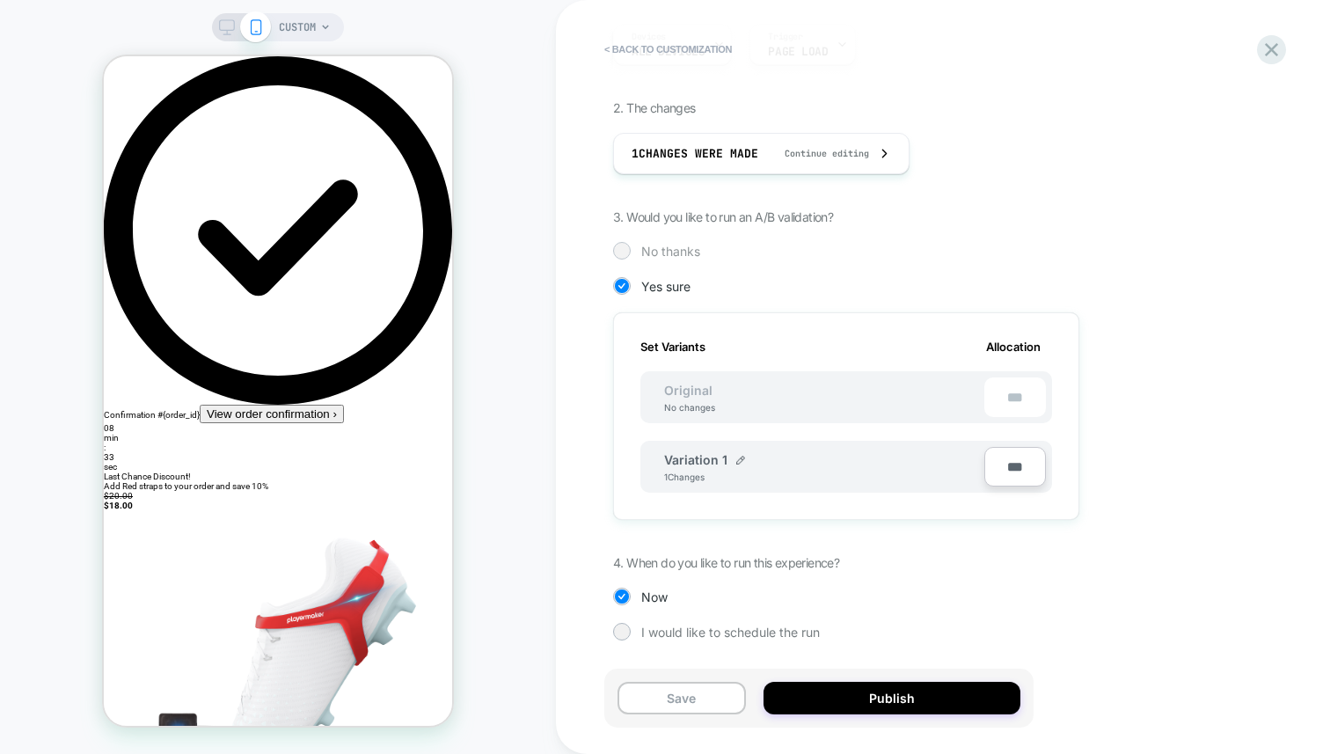
click at [626, 250] on div at bounding box center [621, 250] width 13 height 13
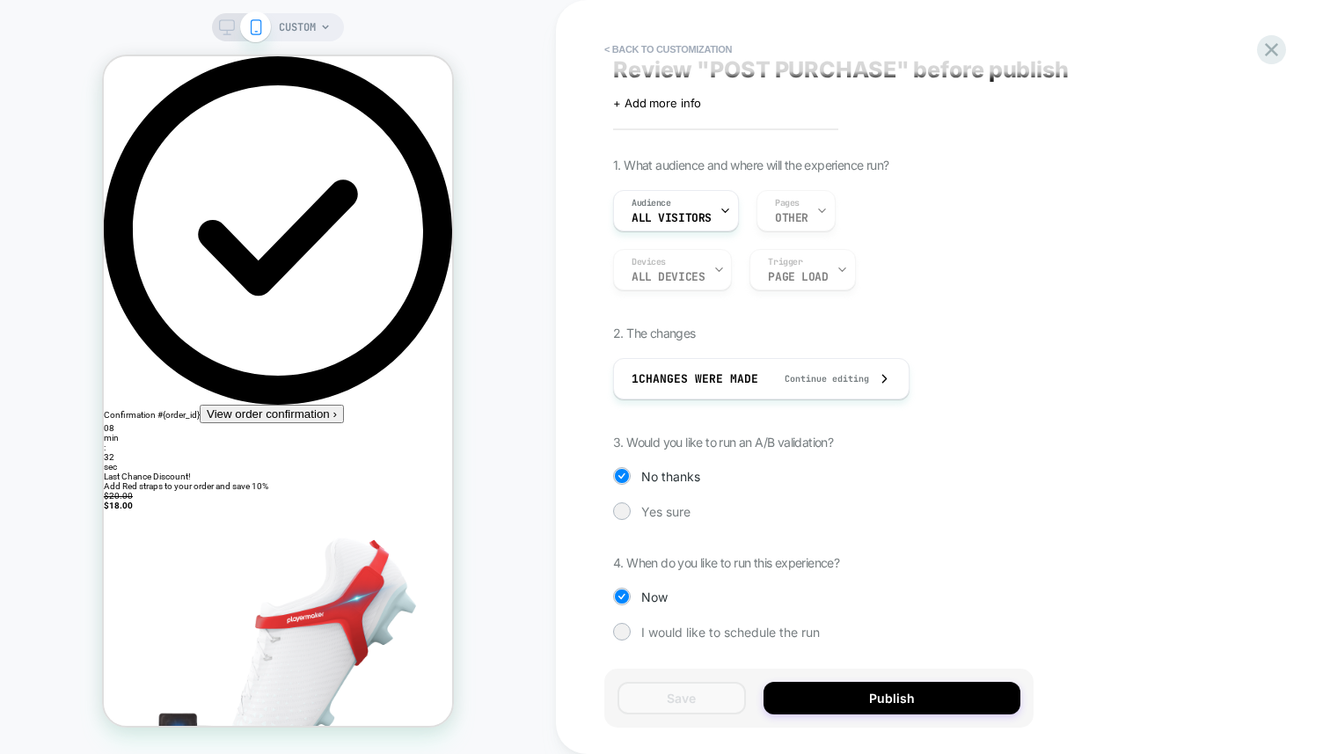
scroll to position [0, 0]
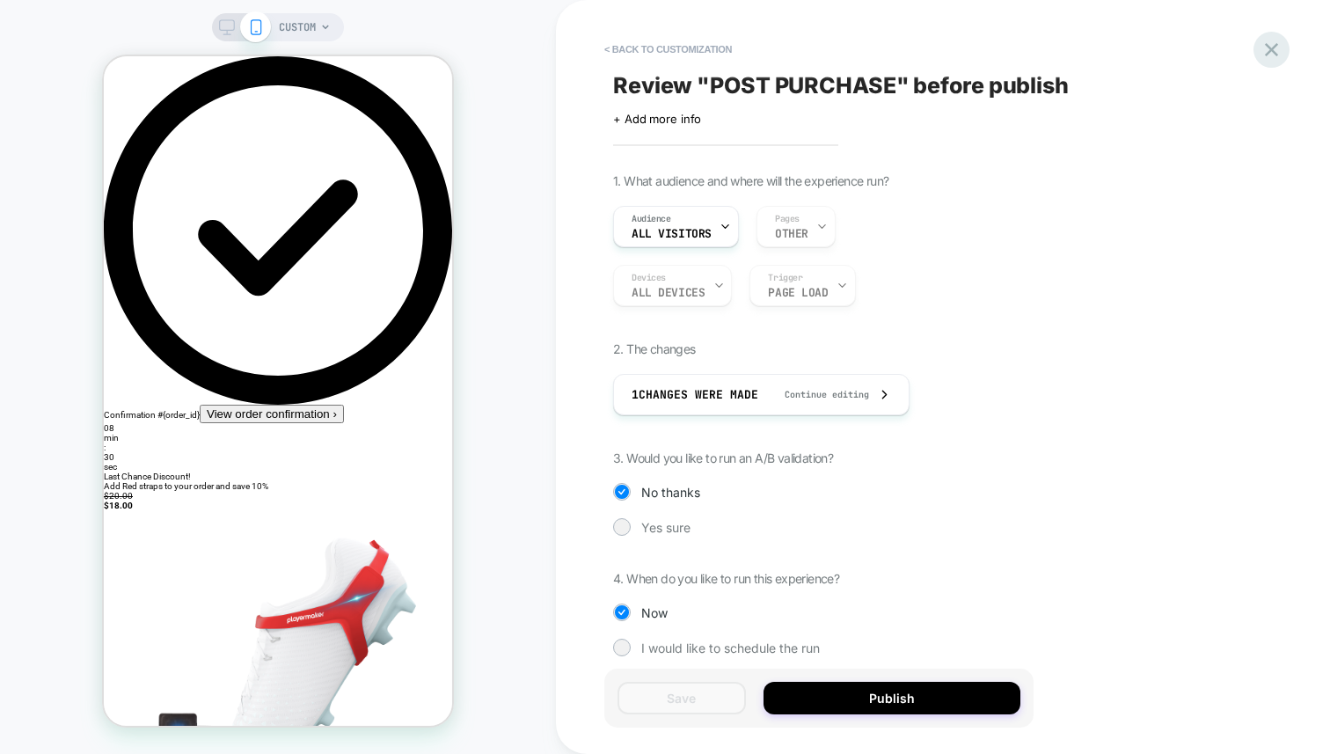
click at [1272, 52] on icon at bounding box center [1272, 50] width 24 height 24
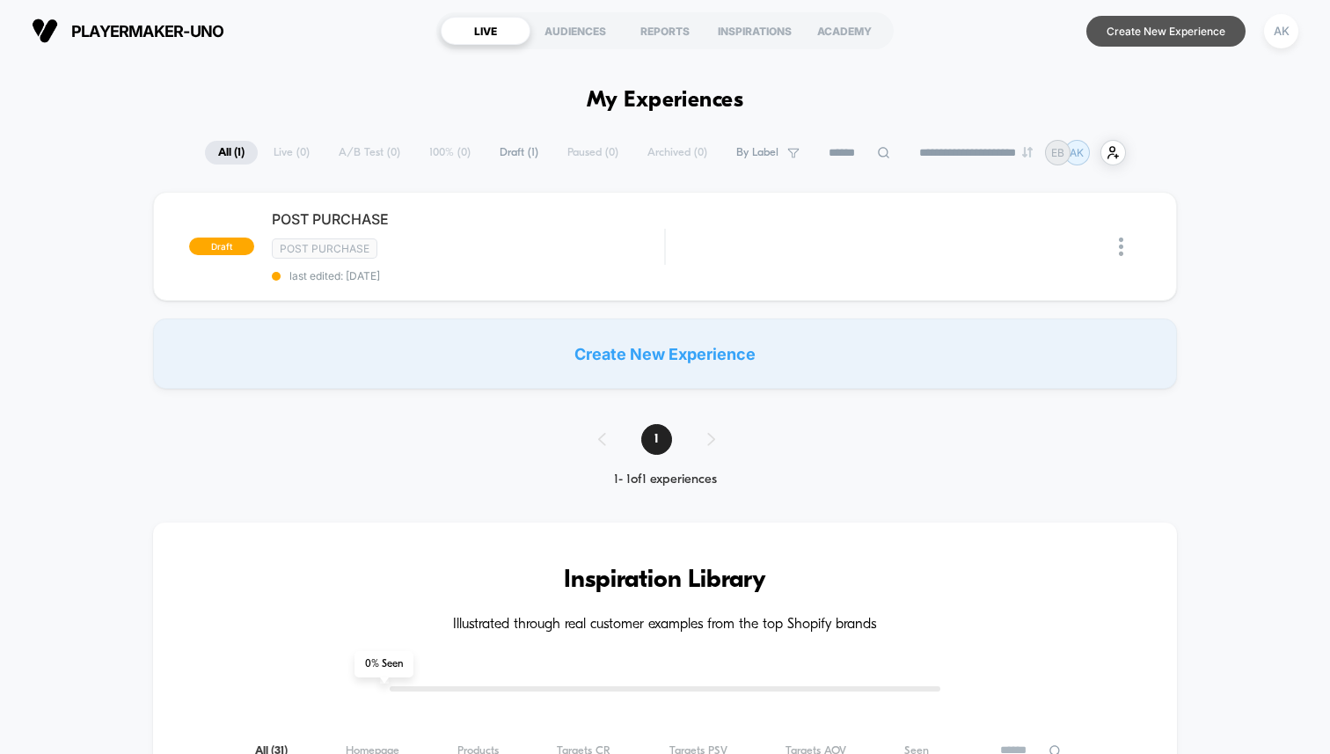
click at [1168, 17] on button "Create New Experience" at bounding box center [1165, 31] width 159 height 31
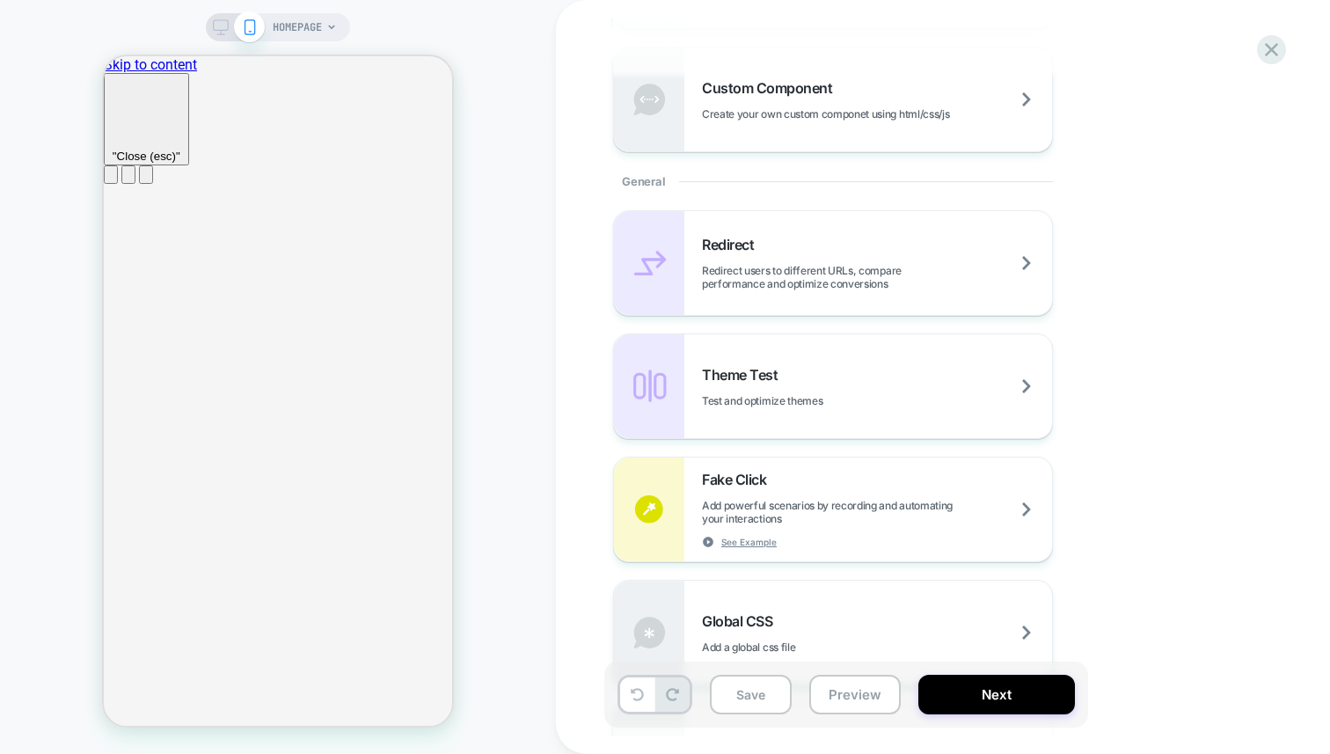
scroll to position [634, 0]
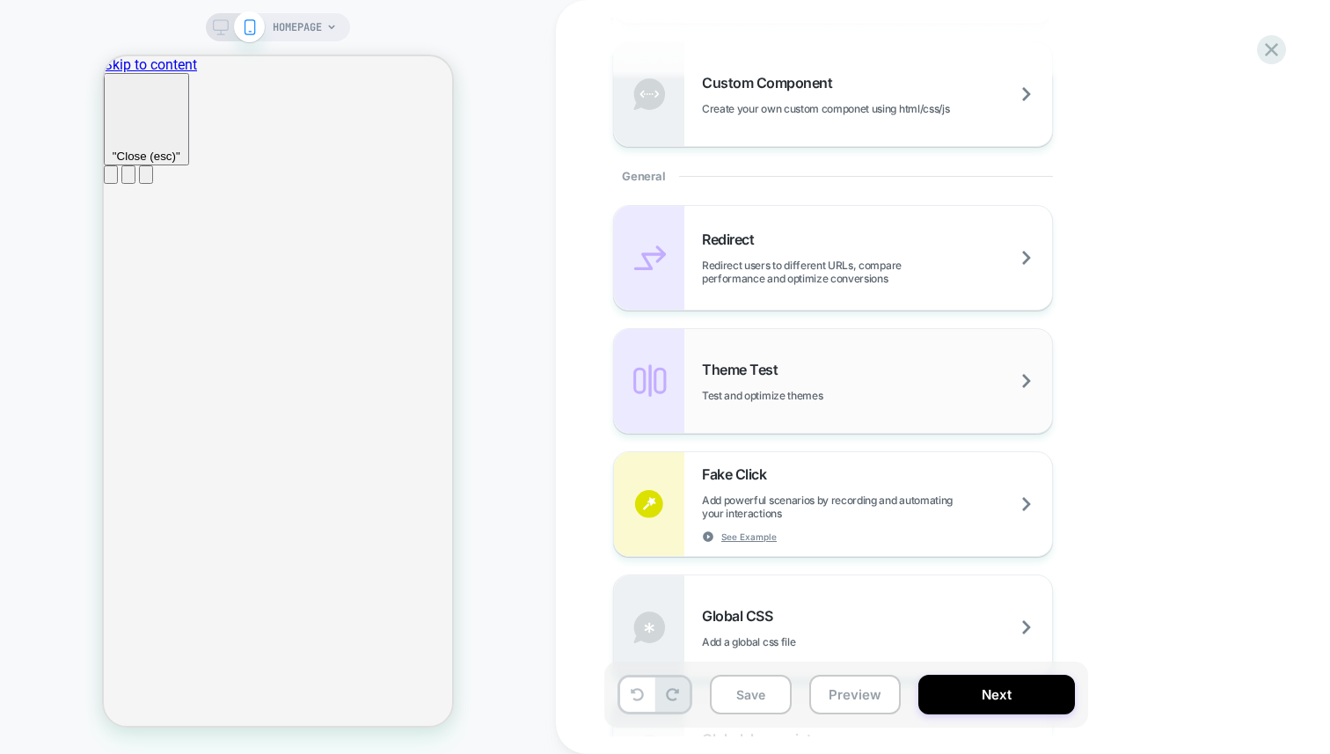
click at [944, 390] on div "Theme Test Test and optimize themes" at bounding box center [877, 381] width 350 height 41
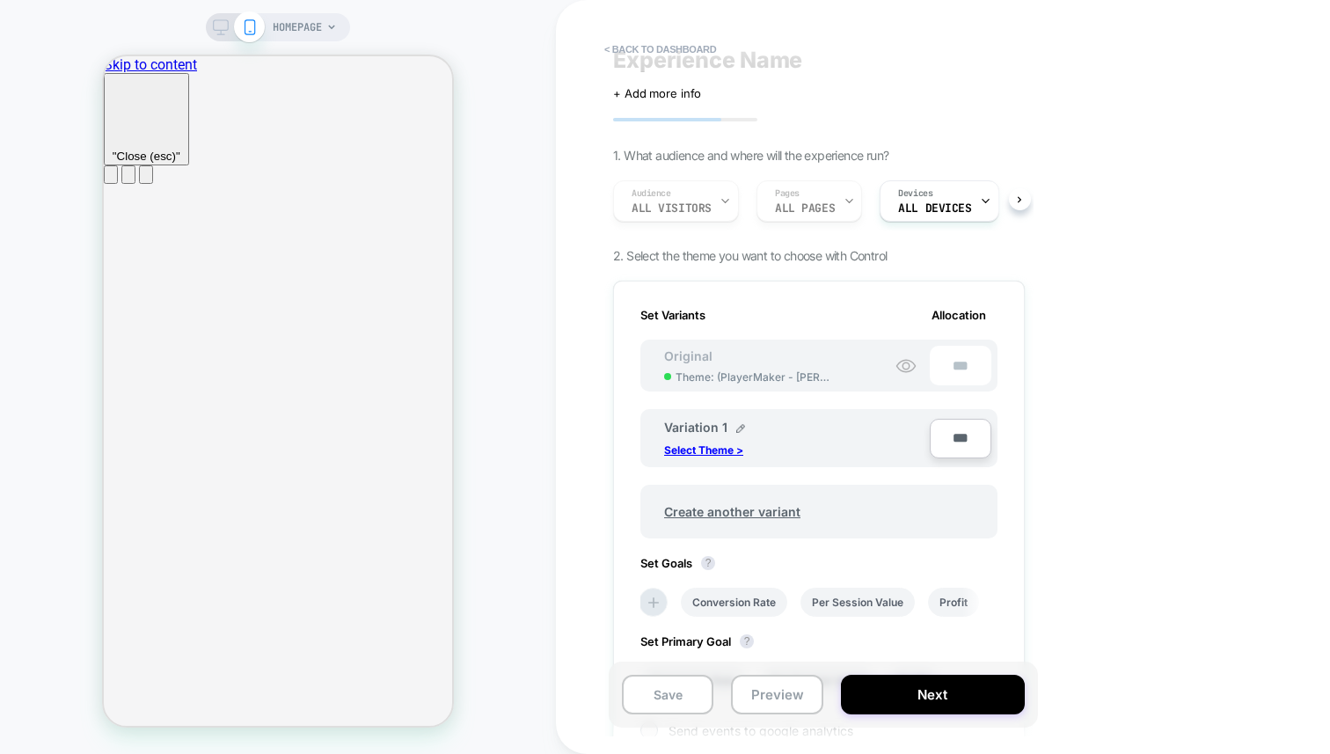
scroll to position [0, 0]
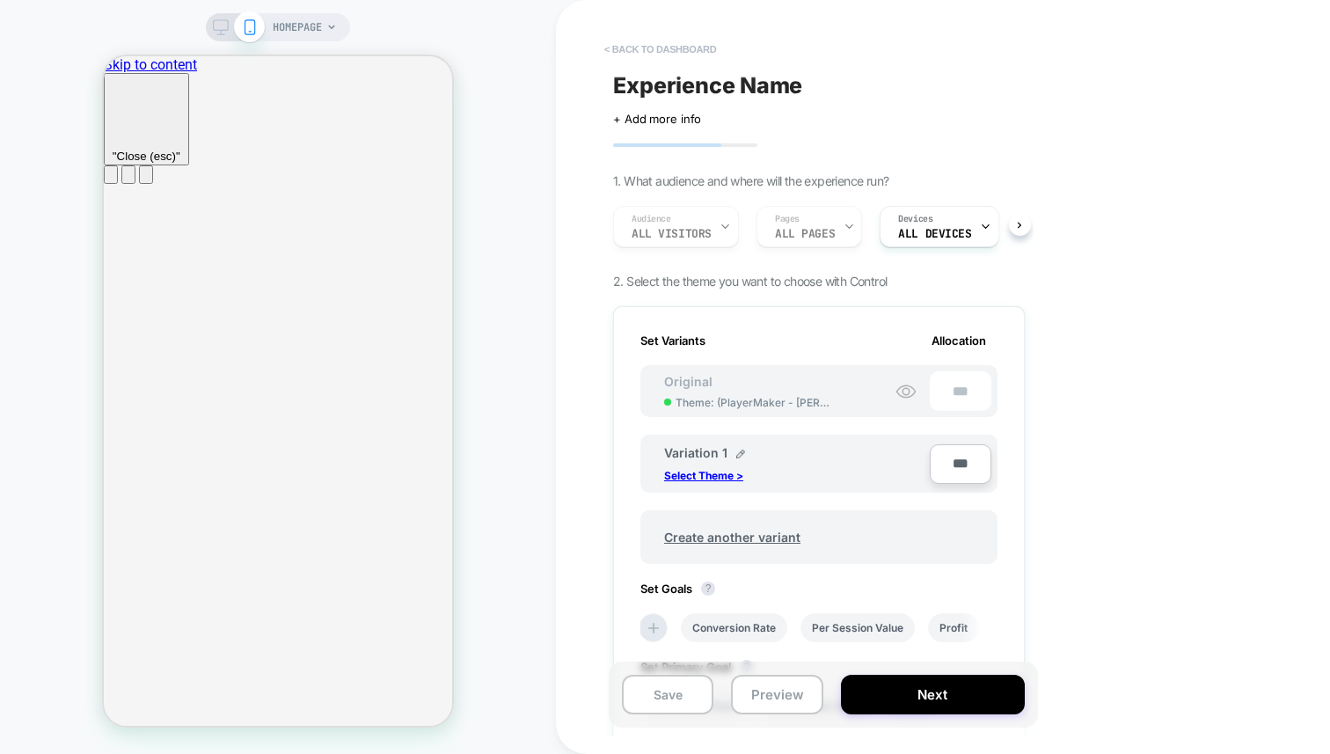
click at [662, 46] on button "< back to dashboard" at bounding box center [659, 49] width 129 height 28
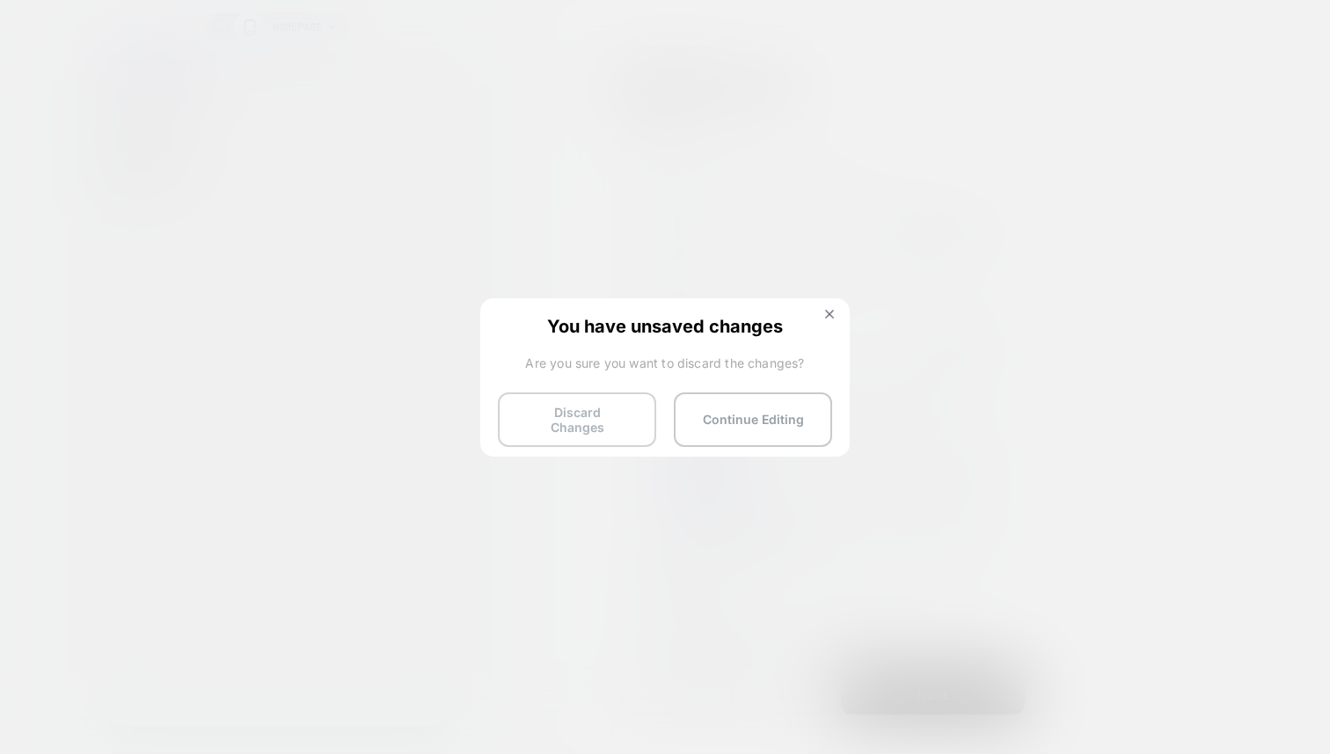
click at [601, 420] on button "Discard Changes" at bounding box center [577, 419] width 158 height 55
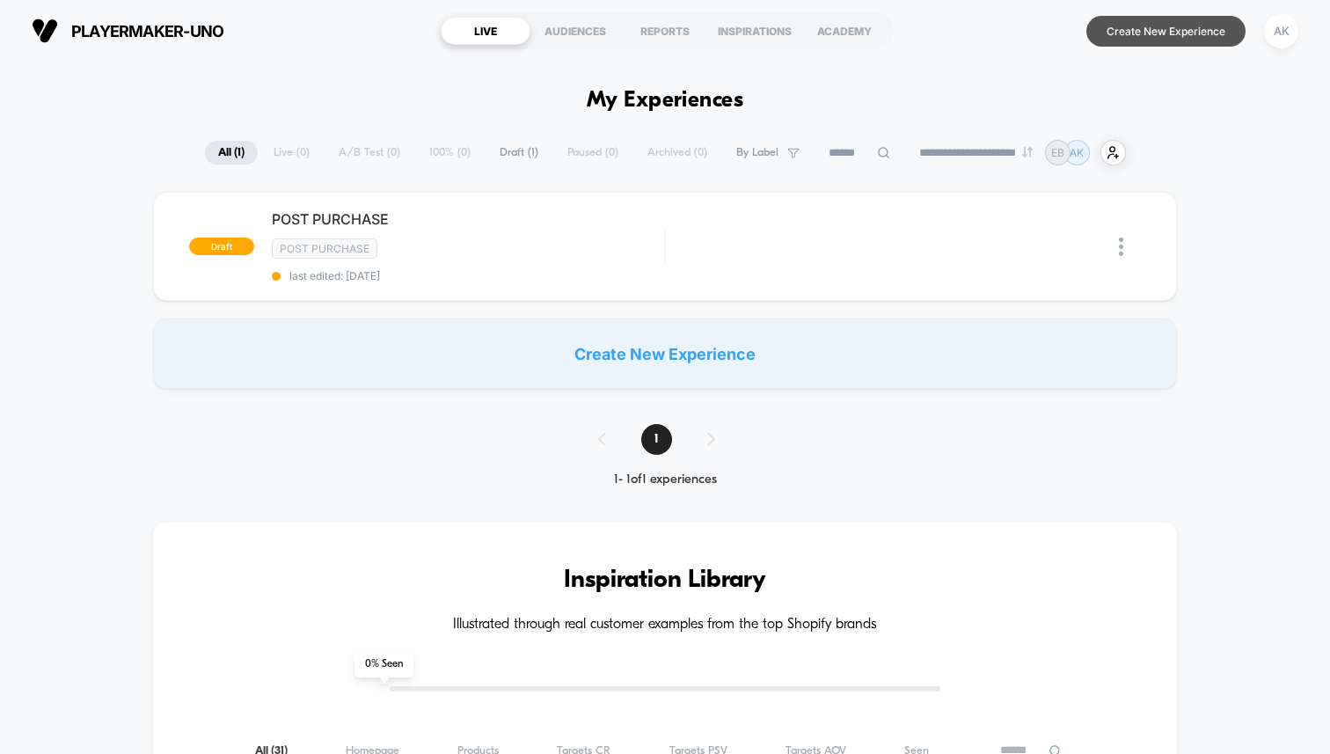
click at [1192, 20] on button "Create New Experience" at bounding box center [1165, 31] width 159 height 31
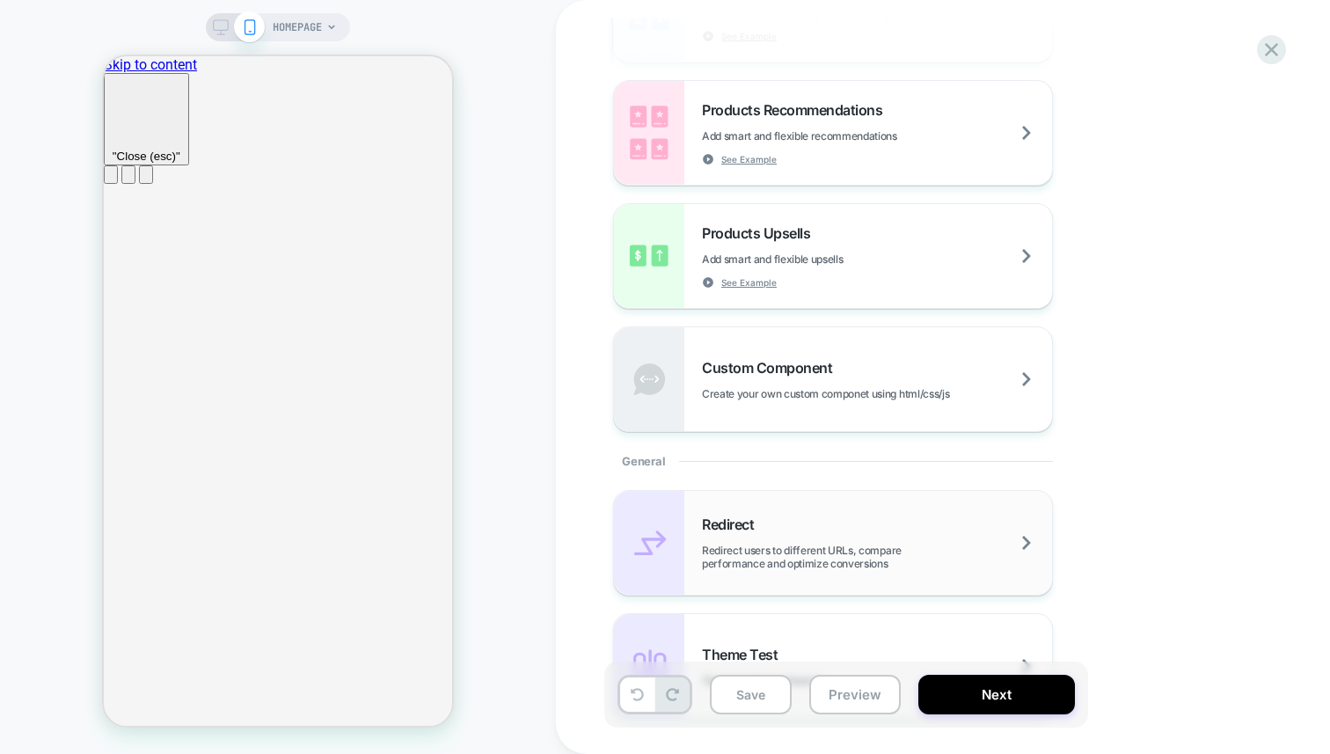
scroll to position [359, 0]
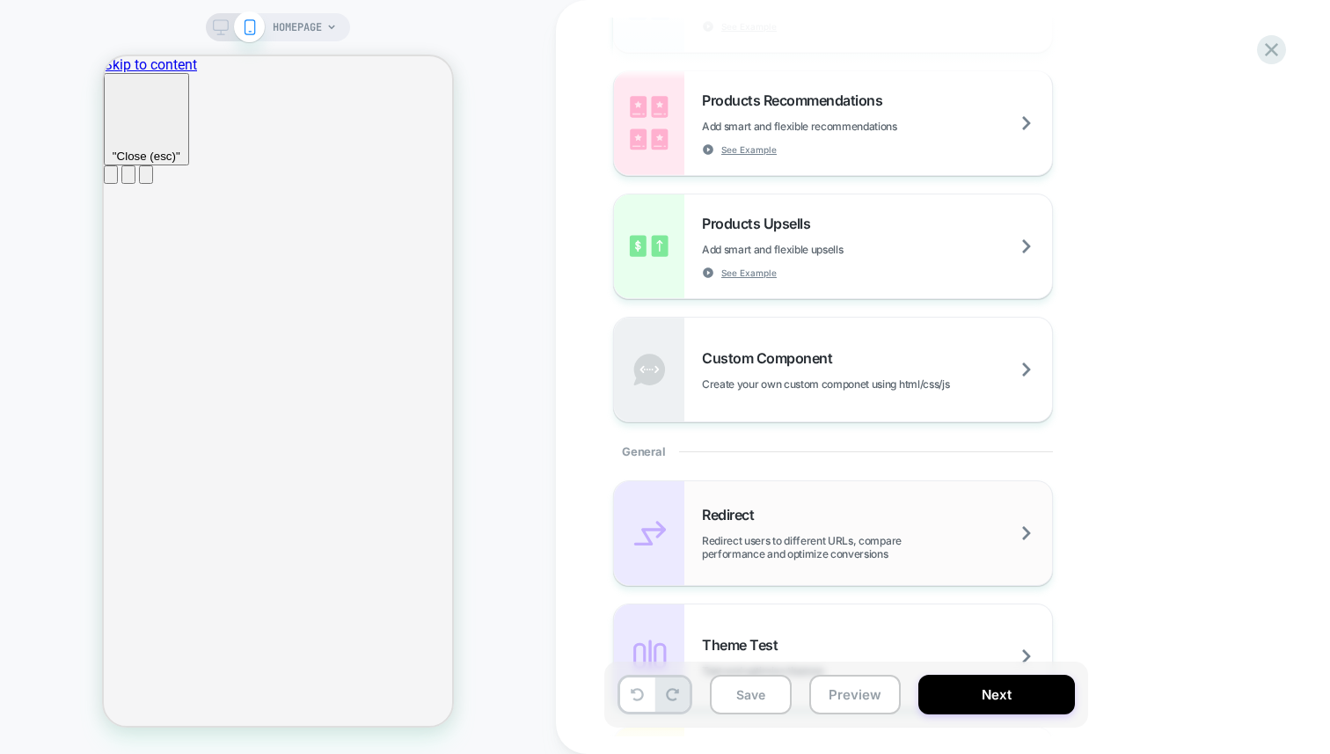
click at [880, 522] on div "Redirect Redirect users to different URLs, compare performance and optimize con…" at bounding box center [877, 533] width 350 height 55
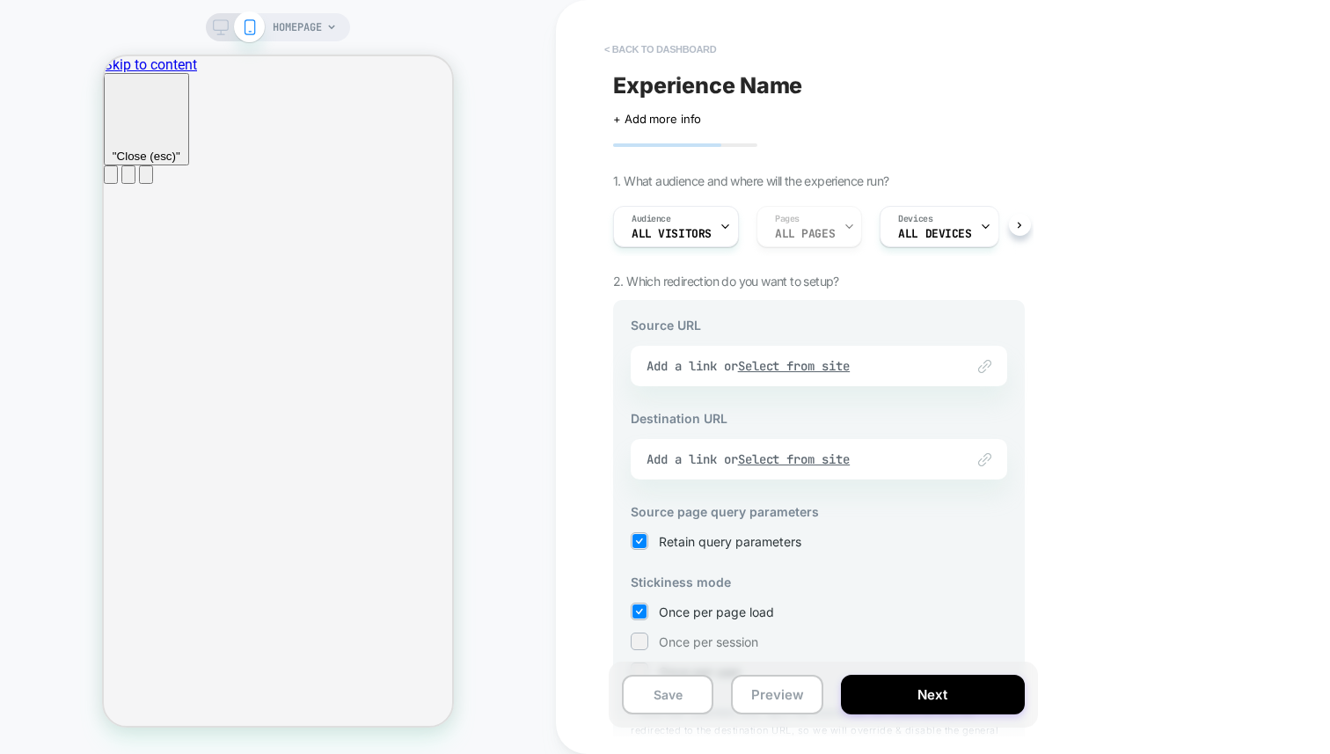
click at [650, 51] on button "< back to dashboard" at bounding box center [659, 49] width 129 height 28
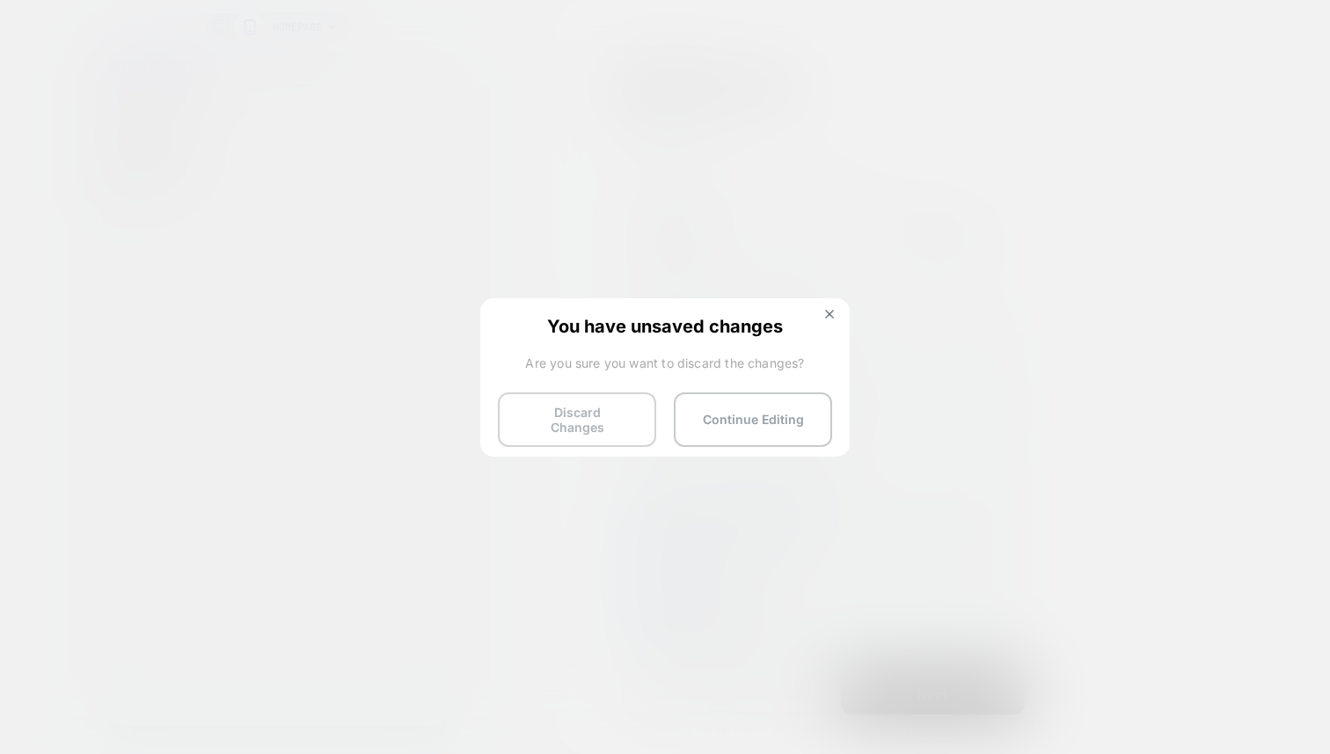
click at [599, 421] on button "Discard Changes" at bounding box center [577, 419] width 158 height 55
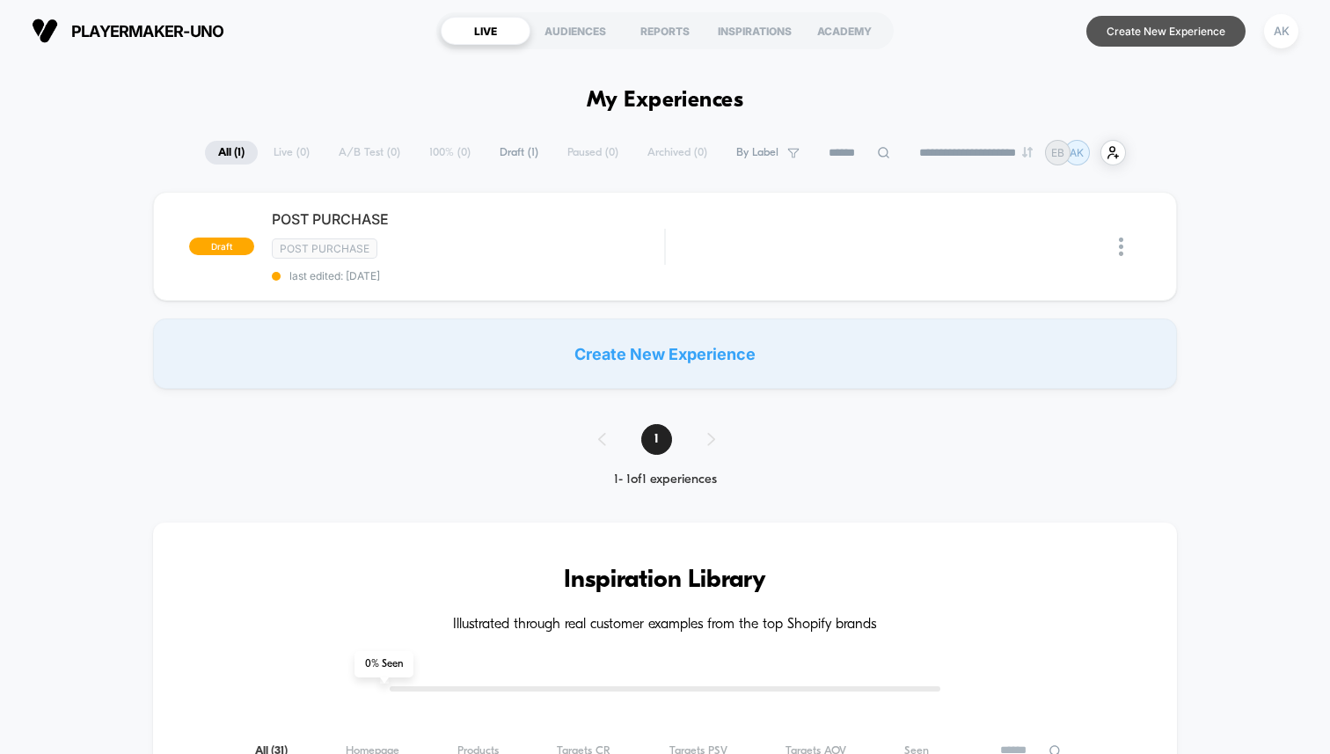
click at [1187, 26] on button "Create New Experience" at bounding box center [1165, 31] width 159 height 31
